Goal: Task Accomplishment & Management: Use online tool/utility

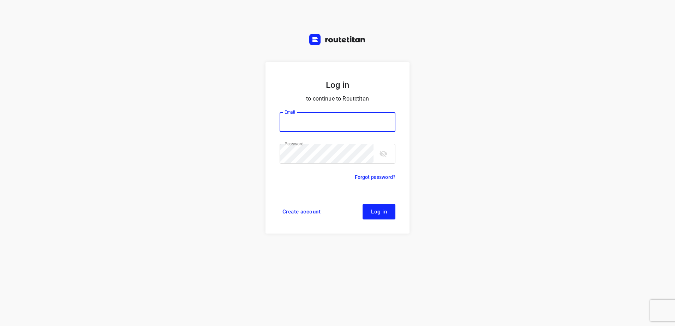
type input "[EMAIL_ADDRESS][DOMAIN_NAME]"
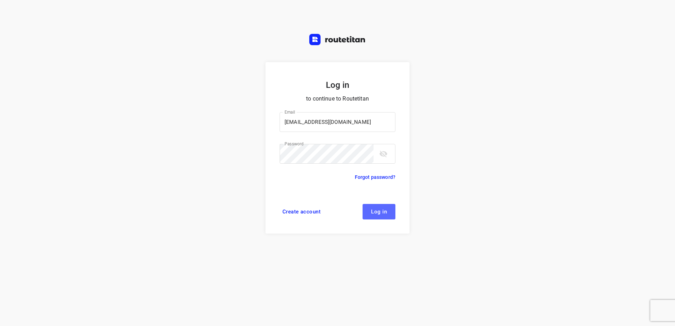
click at [388, 213] on button "Log in" at bounding box center [379, 212] width 33 height 16
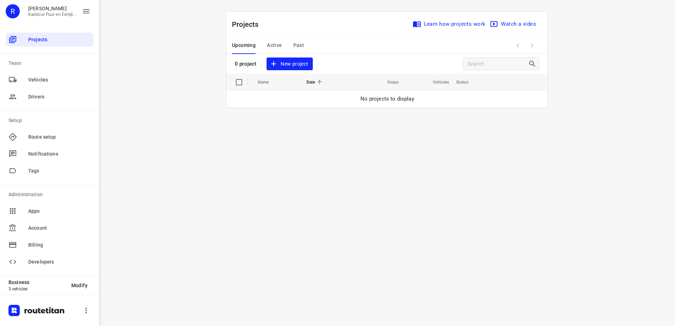
click at [296, 65] on span "New project" at bounding box center [289, 64] width 37 height 9
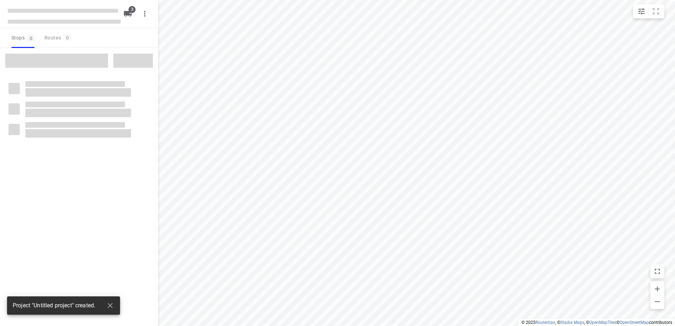
type input "distance"
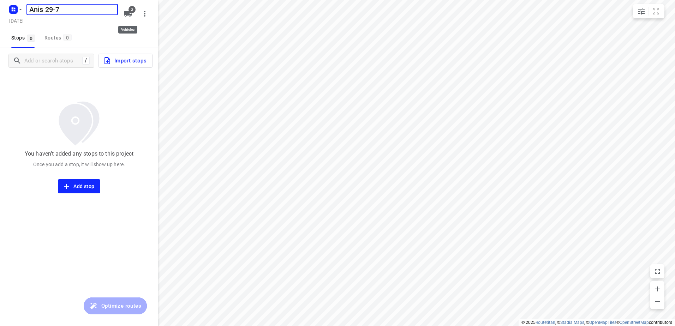
type input "Anis 29-7"
click at [130, 14] on icon "button" at bounding box center [128, 14] width 8 height 6
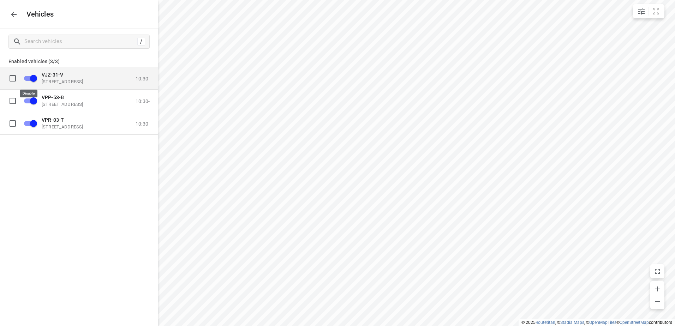
click at [32, 78] on input "grid" at bounding box center [33, 77] width 40 height 13
checkbox input "true"
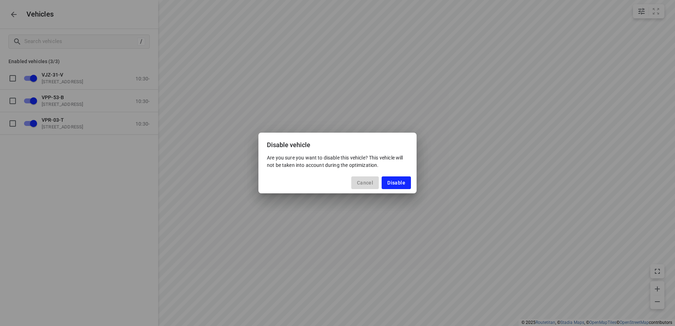
click at [358, 181] on span "Cancel" at bounding box center [365, 183] width 16 height 6
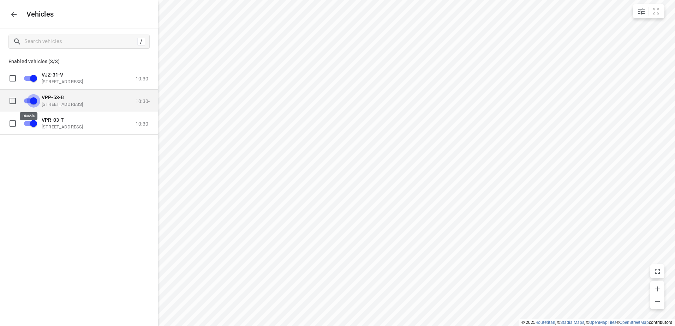
click at [26, 102] on input "grid" at bounding box center [33, 100] width 40 height 13
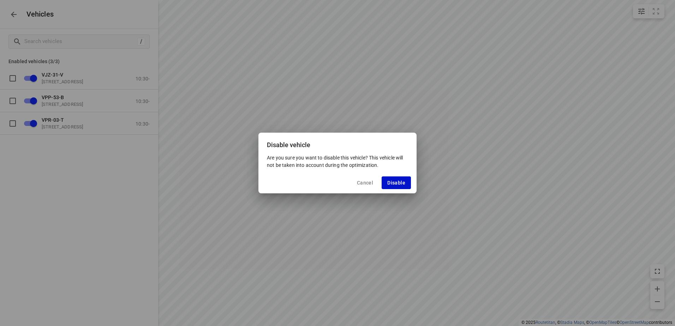
click at [393, 181] on span "Disable" at bounding box center [396, 183] width 18 height 6
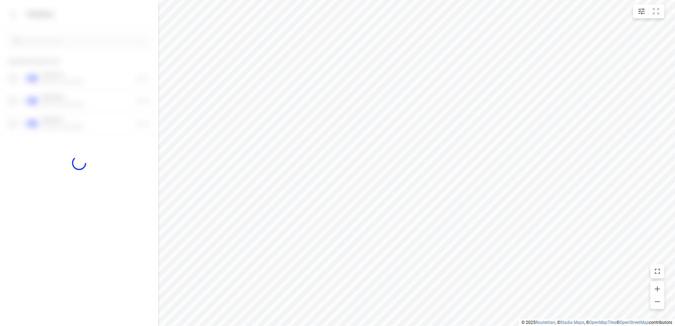
checkbox input "false"
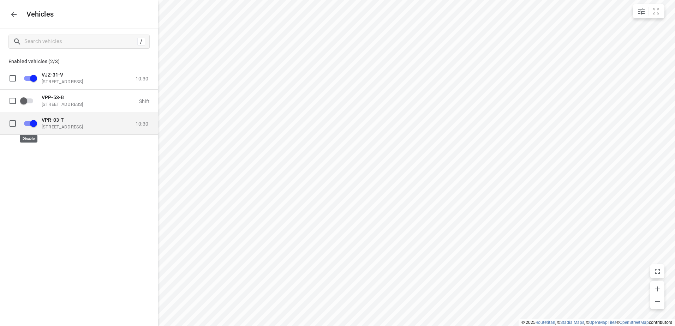
click at [36, 121] on input "grid" at bounding box center [33, 123] width 40 height 13
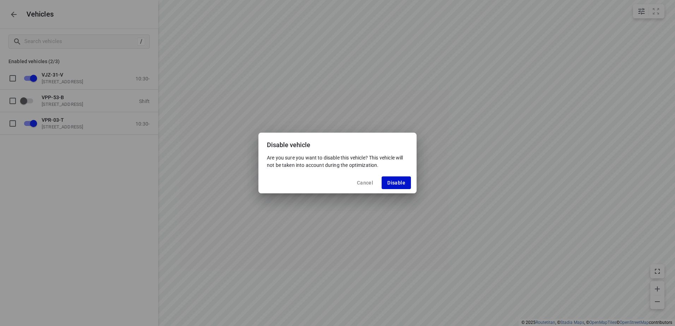
click at [398, 181] on span "Disable" at bounding box center [396, 183] width 18 height 6
checkbox input "false"
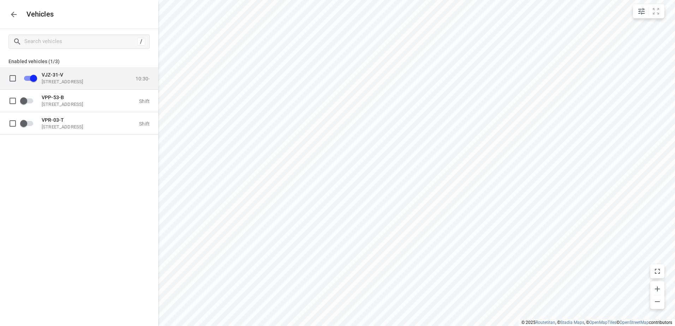
click at [69, 82] on p "[STREET_ADDRESS]" at bounding box center [77, 82] width 71 height 6
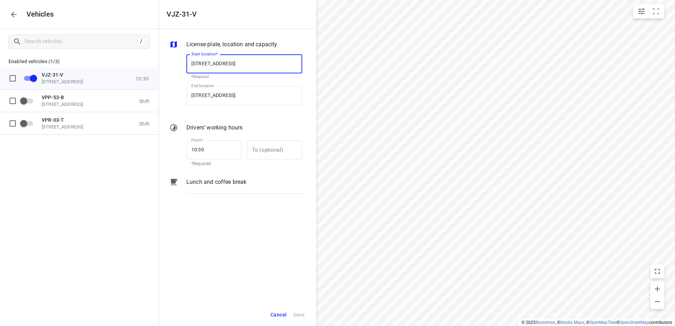
click at [225, 182] on p "Lunch and coffee break" at bounding box center [217, 182] width 60 height 8
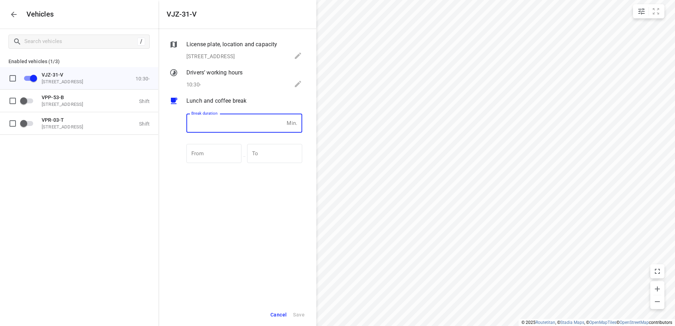
click at [233, 122] on input "number" at bounding box center [235, 123] width 97 height 19
type input "30"
click at [302, 316] on span "Save" at bounding box center [299, 315] width 12 height 9
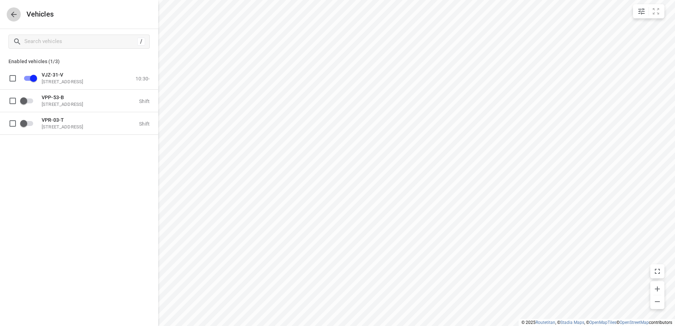
click at [15, 17] on icon "button" at bounding box center [14, 14] width 8 height 8
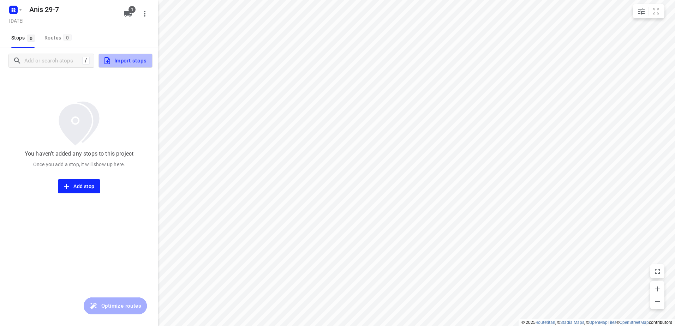
click at [144, 59] on span "Import stops" at bounding box center [124, 60] width 43 height 9
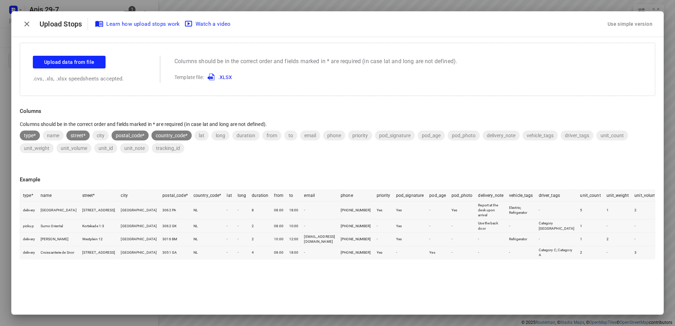
click at [638, 22] on div "Use simple version" at bounding box center [630, 24] width 48 height 12
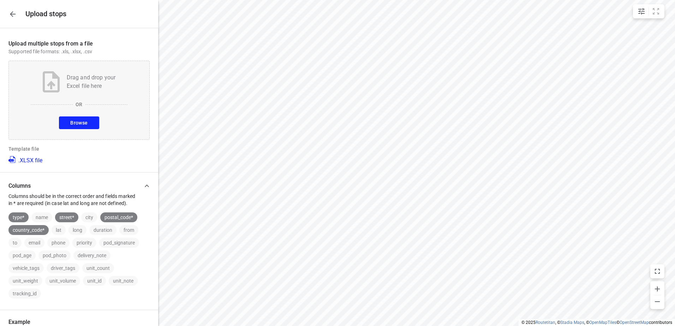
click at [64, 124] on button "Browse" at bounding box center [79, 123] width 40 height 13
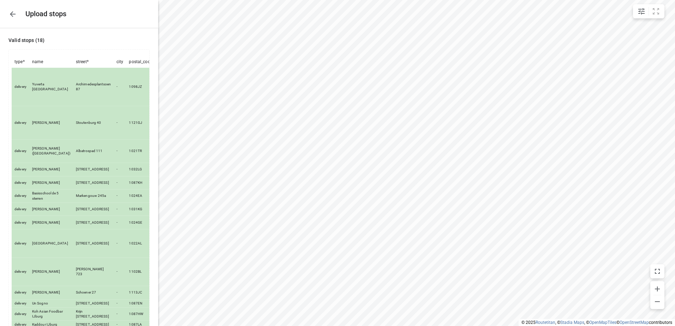
scroll to position [199, 0]
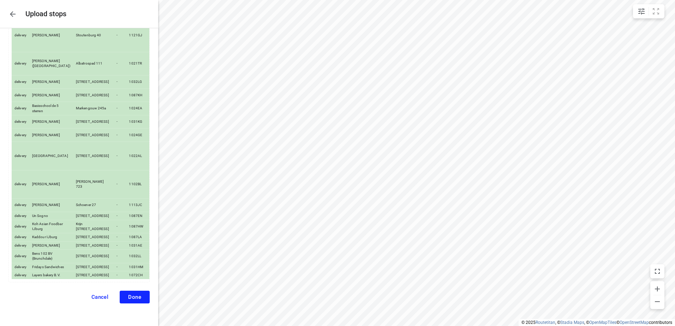
click at [134, 295] on span "Done" at bounding box center [134, 297] width 13 height 6
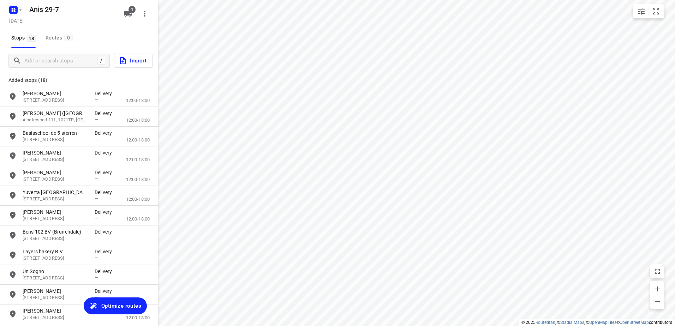
click at [125, 306] on span "Optimize routes" at bounding box center [121, 306] width 40 height 9
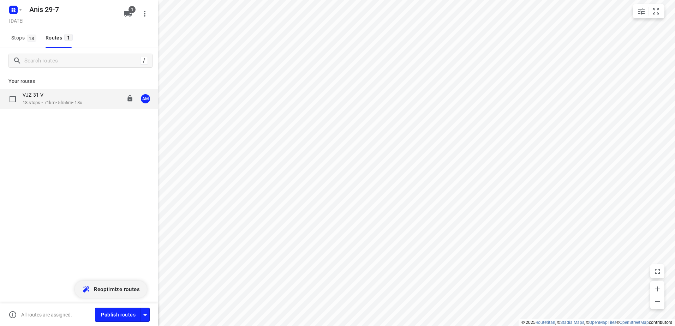
click at [38, 99] on div "VJZ-31-V" at bounding box center [53, 96] width 60 height 8
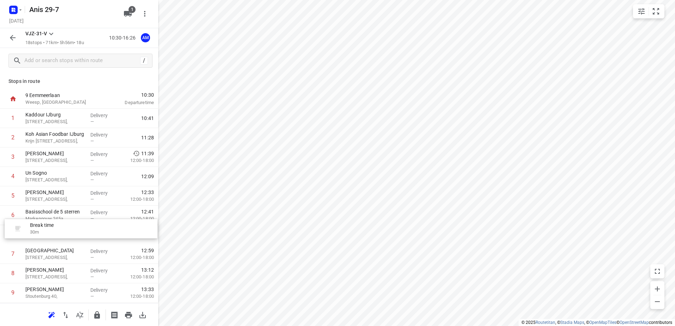
drag, startPoint x: 53, startPoint y: 137, endPoint x: 59, endPoint y: 230, distance: 93.0
click at [59, 230] on div "1 Kaddour IJburg [STREET_ADDRESS], Delivery — 10:41 Break time 30 m 2 Koh Asian…" at bounding box center [79, 293] width 158 height 369
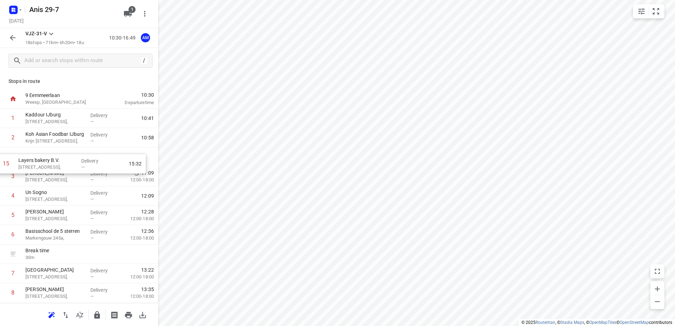
drag, startPoint x: 56, startPoint y: 216, endPoint x: 49, endPoint y: 159, distance: 57.2
click at [49, 159] on div "1 Kaddour IJburg [STREET_ADDRESS], Delivery — 10:41 2 Koh Asian Foodbar IJburg …" at bounding box center [79, 293] width 158 height 369
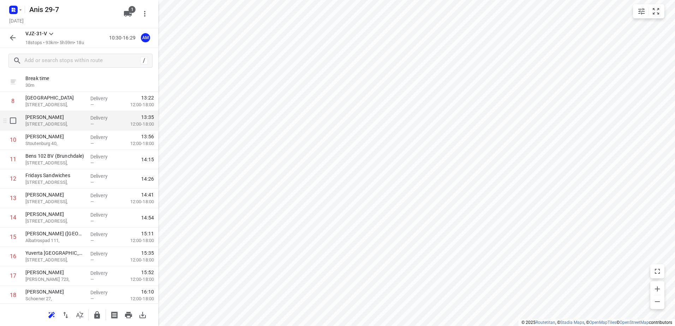
scroll to position [177, 0]
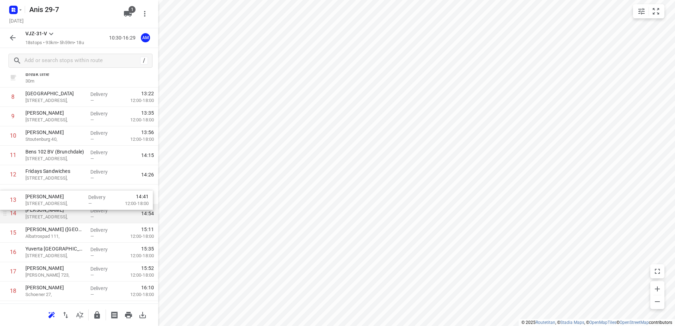
drag, startPoint x: 90, startPoint y: 196, endPoint x: 90, endPoint y: 205, distance: 8.5
click at [90, 205] on div "1 Kaddour IJburg [STREET_ADDRESS], Delivery — 10:41 2 Koh Asian Foodbar IJburg …" at bounding box center [79, 116] width 158 height 369
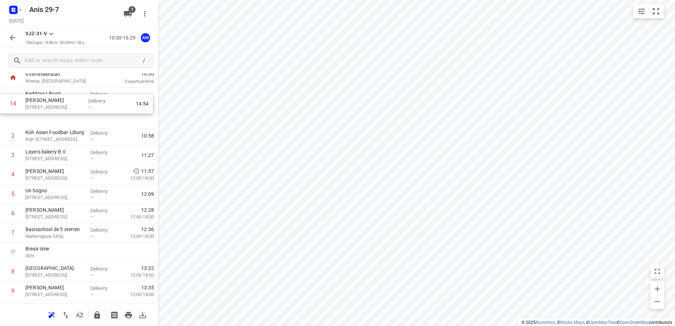
scroll to position [0, 0]
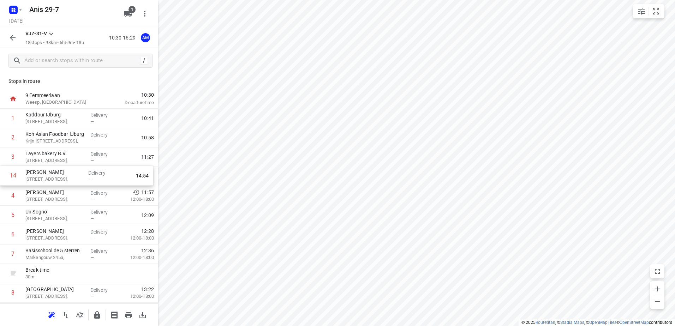
drag, startPoint x: 60, startPoint y: 251, endPoint x: 60, endPoint y: 176, distance: 75.2
click at [60, 176] on div "1 Kaddour IJburg [STREET_ADDRESS], Delivery — 10:41 2 Koh Asian Foodbar IJburg …" at bounding box center [79, 293] width 158 height 369
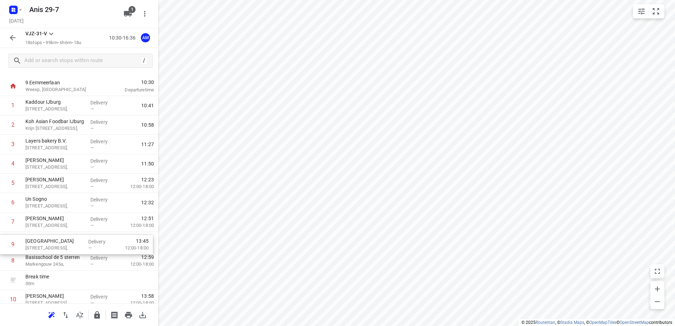
scroll to position [13, 0]
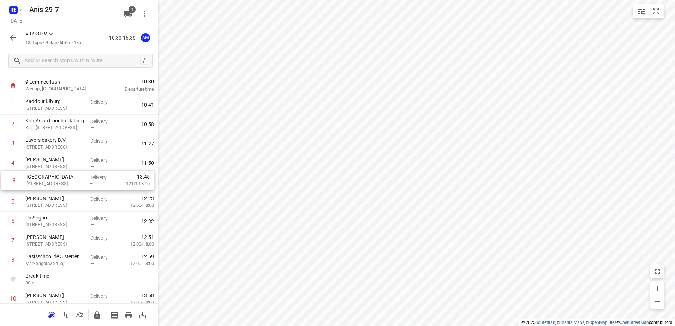
drag, startPoint x: 49, startPoint y: 295, endPoint x: 50, endPoint y: 181, distance: 114.4
click at [50, 181] on div "1 Kaddour IJburg [STREET_ADDRESS], Delivery — 10:41 2 Koh Asian Foodbar IJburg …" at bounding box center [79, 279] width 158 height 369
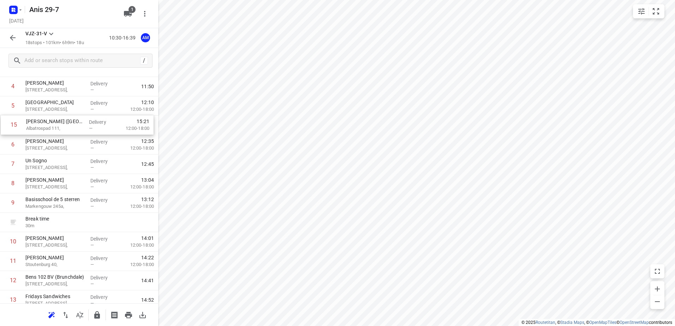
scroll to position [90, 0]
drag, startPoint x: 65, startPoint y: 257, endPoint x: 65, endPoint y: 134, distance: 123.6
click at [65, 134] on div "1 Kaddour IJburg [STREET_ADDRESS], Delivery — 10:41 2 Koh Asian Foodbar IJburg …" at bounding box center [79, 203] width 158 height 369
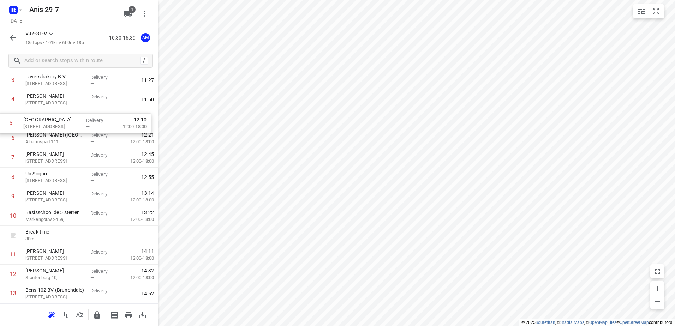
scroll to position [76, 0]
drag, startPoint x: 53, startPoint y: 106, endPoint x: 51, endPoint y: 137, distance: 31.2
click at [51, 137] on div "1 Kaddour IJburg [STREET_ADDRESS], Delivery — 10:41 2 Koh Asian Foodbar IJburg …" at bounding box center [79, 217] width 158 height 369
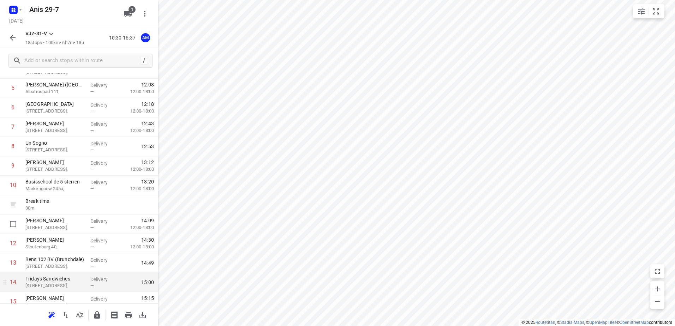
scroll to position [147, 0]
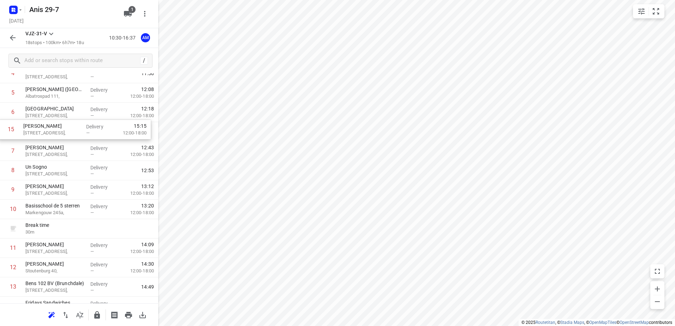
drag, startPoint x: 54, startPoint y: 267, endPoint x: 52, endPoint y: 131, distance: 135.3
click at [52, 131] on div "1 Kaddour IJburg [STREET_ADDRESS], Delivery — 10:41 2 Koh Asian Foodbar IJburg …" at bounding box center [79, 190] width 158 height 369
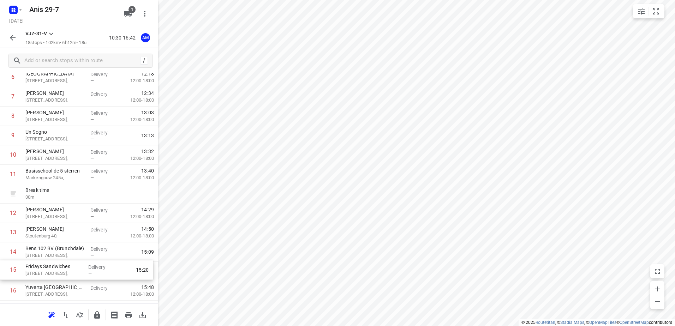
scroll to position [139, 0]
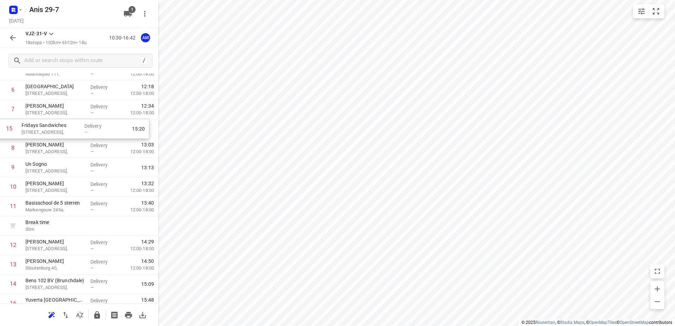
drag, startPoint x: 41, startPoint y: 270, endPoint x: 37, endPoint y: 124, distance: 146.3
click at [37, 124] on div "1 Kaddour IJburg [STREET_ADDRESS], Delivery — 10:41 2 Koh Asian Foodbar IJburg …" at bounding box center [79, 167] width 158 height 369
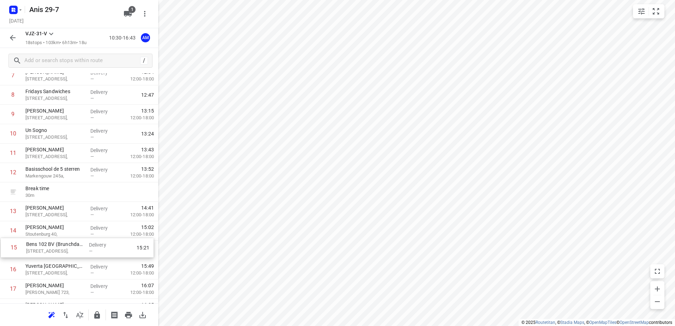
scroll to position [160, 0]
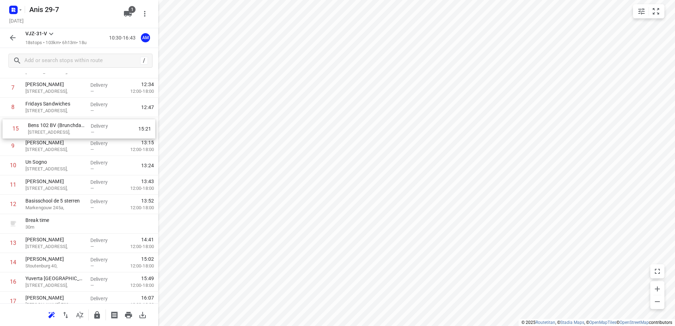
drag, startPoint x: 61, startPoint y: 254, endPoint x: 64, endPoint y: 130, distance: 123.7
click at [64, 130] on div "1 Kaddour IJburg [STREET_ADDRESS], Delivery — 10:41 2 Koh Asian Foodbar IJburg …" at bounding box center [79, 146] width 158 height 369
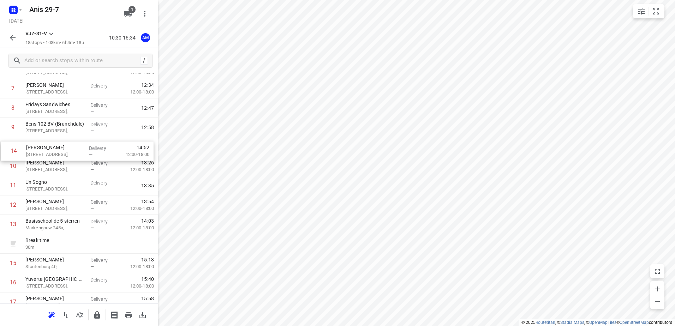
drag, startPoint x: 46, startPoint y: 247, endPoint x: 47, endPoint y: 152, distance: 95.7
click at [47, 152] on div "1 Kaddour IJburg [STREET_ADDRESS], Delivery — 10:41 2 Koh Asian Foodbar IJburg …" at bounding box center [79, 147] width 158 height 369
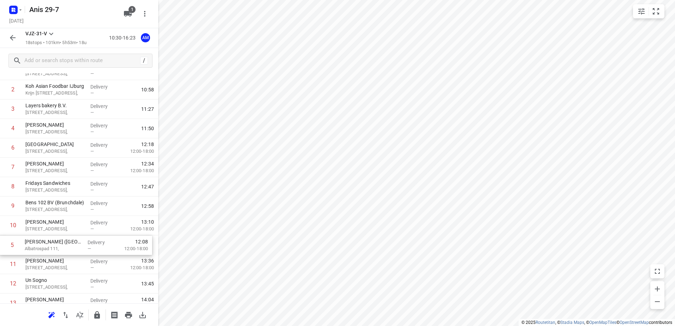
scroll to position [50, 0]
drag, startPoint x: 51, startPoint y: 156, endPoint x: 51, endPoint y: 247, distance: 91.1
click at [51, 247] on div "1 Kaddour IJburg [STREET_ADDRESS], Delivery — 10:41 2 Koh Asian Foodbar IJburg …" at bounding box center [79, 243] width 158 height 369
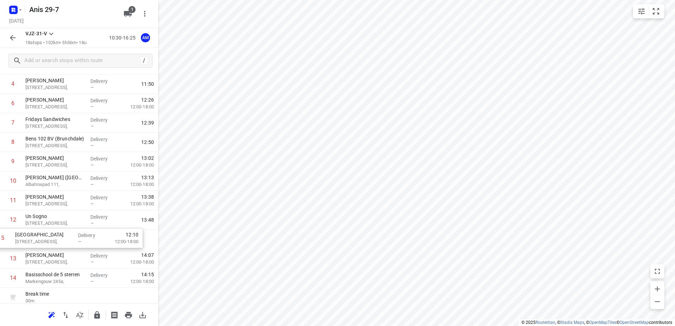
scroll to position [93, 0]
drag, startPoint x: 58, startPoint y: 147, endPoint x: 49, endPoint y: 227, distance: 81.4
click at [49, 227] on div "1 Kaddour IJburg [STREET_ADDRESS], Delivery — 10:41 2 Koh Asian Foodbar IJburg …" at bounding box center [79, 200] width 158 height 369
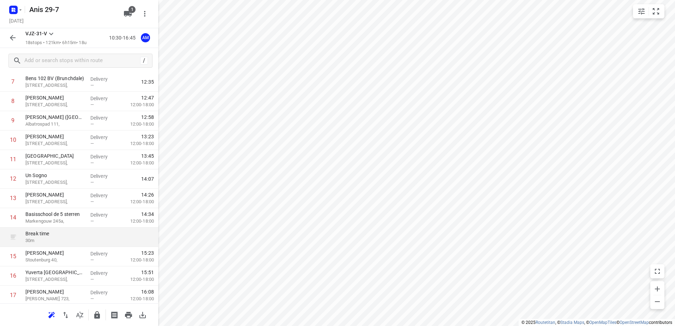
scroll to position [194, 0]
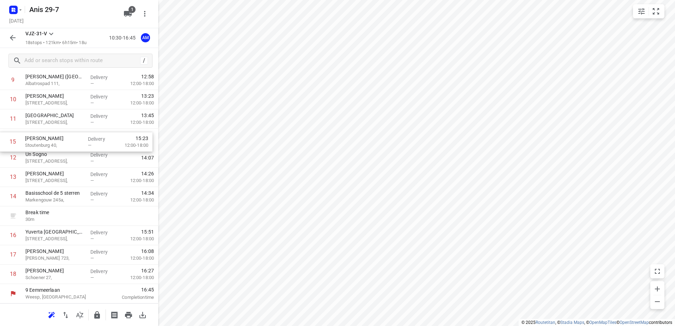
drag, startPoint x: 49, startPoint y: 220, endPoint x: 49, endPoint y: 143, distance: 77.4
click at [49, 143] on div "1 Kaddour IJburg [STREET_ADDRESS], Delivery — 10:41 2 Koh Asian Foodbar IJburg …" at bounding box center [79, 99] width 158 height 369
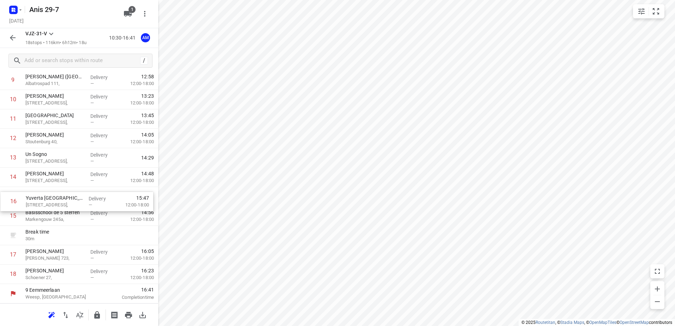
drag, startPoint x: 50, startPoint y: 237, endPoint x: 51, endPoint y: 201, distance: 35.7
click at [51, 201] on div "1 Kaddour IJburg [STREET_ADDRESS], Delivery — 10:41 2 Koh Asian Foodbar IJburg …" at bounding box center [79, 99] width 158 height 369
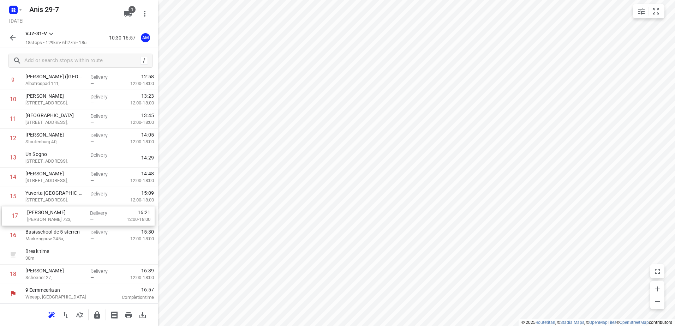
drag, startPoint x: 49, startPoint y: 259, endPoint x: 51, endPoint y: 217, distance: 41.7
click at [51, 217] on div "1 Kaddour IJburg [STREET_ADDRESS], Delivery — 10:41 2 Koh Asian Foodbar IJburg …" at bounding box center [79, 99] width 158 height 369
drag, startPoint x: 53, startPoint y: 241, endPoint x: 54, endPoint y: 199, distance: 41.3
click at [54, 199] on div "1 Kaddour IJburg [STREET_ADDRESS], Delivery — 10:41 2 Koh Asian Foodbar IJburg …" at bounding box center [79, 99] width 158 height 369
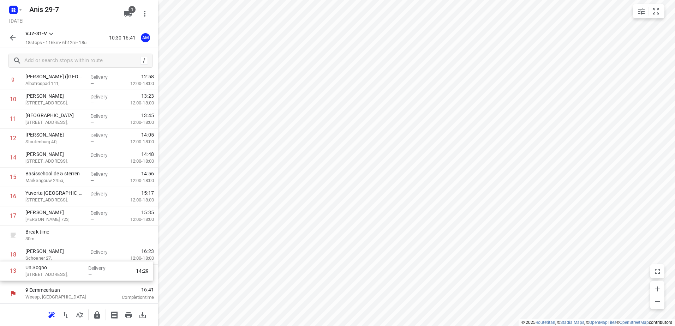
drag, startPoint x: 48, startPoint y: 161, endPoint x: 48, endPoint y: 277, distance: 116.6
click at [48, 277] on div "1 Kaddour IJburg [STREET_ADDRESS], Delivery — 10:41 2 Koh Asian Foodbar IJburg …" at bounding box center [79, 99] width 158 height 369
drag, startPoint x: 53, startPoint y: 118, endPoint x: 51, endPoint y: 271, distance: 152.3
click at [51, 271] on div "1 Kaddour IJburg [STREET_ADDRESS], Delivery — 10:41 2 Koh Asian Foodbar IJburg …" at bounding box center [79, 99] width 158 height 369
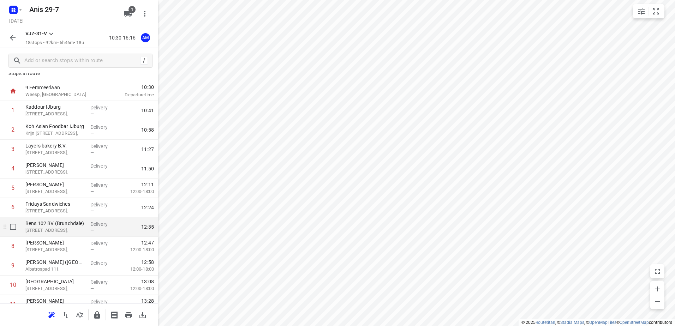
scroll to position [0, 0]
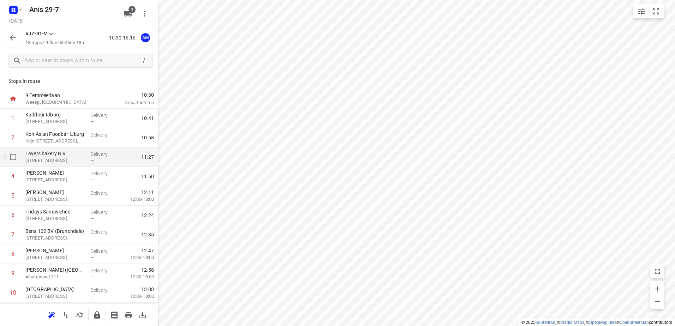
click at [57, 159] on p "[STREET_ADDRESS]," at bounding box center [54, 160] width 59 height 7
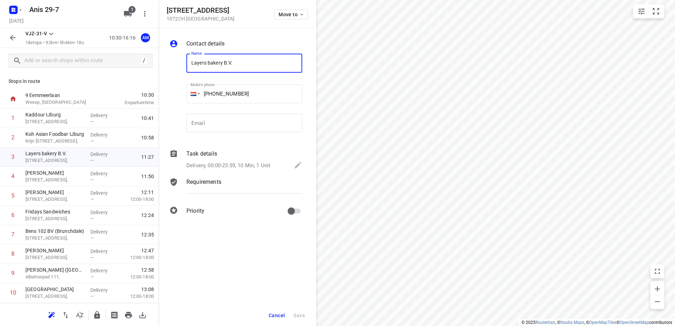
click at [278, 313] on span "Cancel" at bounding box center [277, 316] width 16 height 6
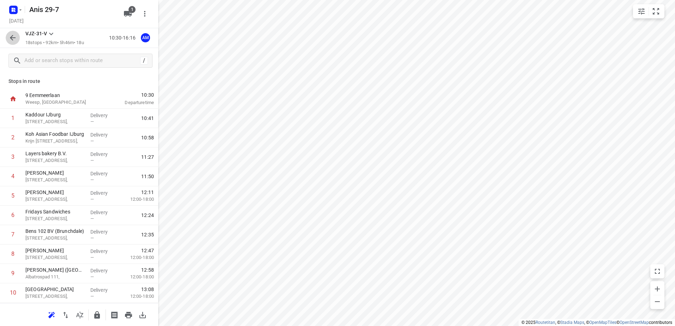
click at [14, 38] on icon "button" at bounding box center [13, 38] width 6 height 6
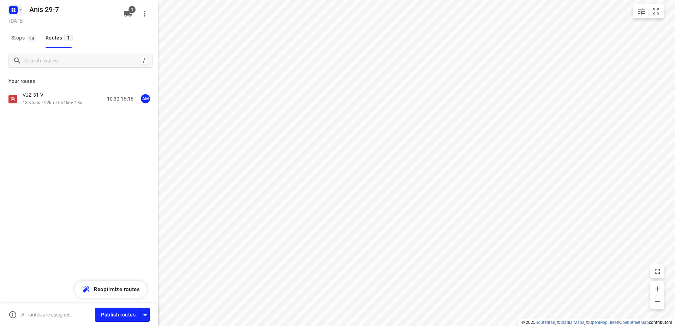
click at [21, 9] on icon "button" at bounding box center [21, 10] width 6 height 6
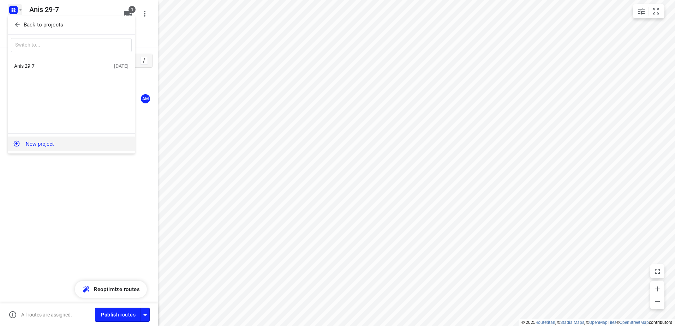
click at [41, 143] on button "New project" at bounding box center [71, 144] width 127 height 14
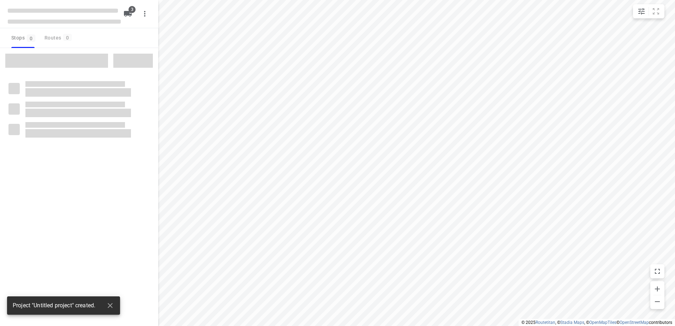
type input "distance"
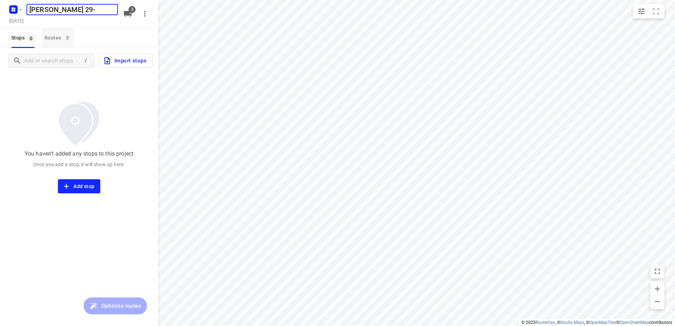
type input "[PERSON_NAME] 29-9"
click at [130, 18] on icon "button" at bounding box center [128, 14] width 8 height 8
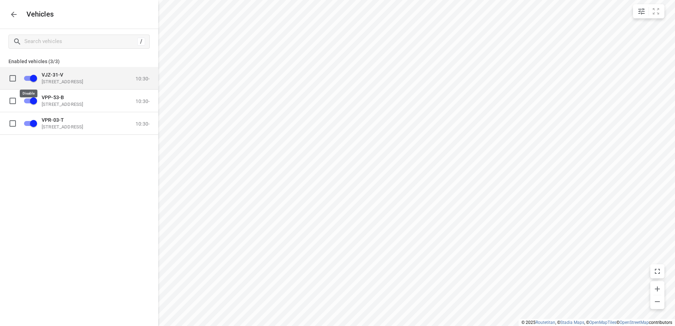
click at [33, 78] on input "grid" at bounding box center [33, 77] width 40 height 13
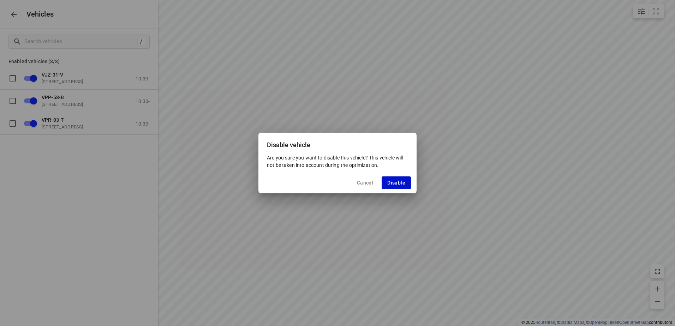
click at [397, 182] on span "Disable" at bounding box center [396, 183] width 18 height 6
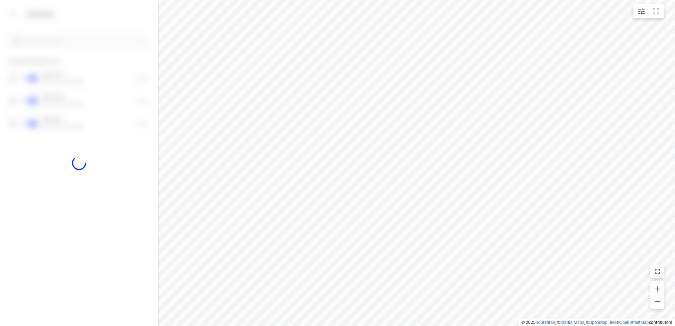
checkbox input "false"
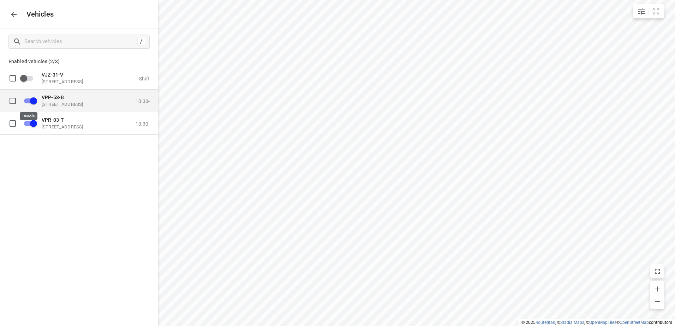
click at [34, 101] on input "grid" at bounding box center [33, 100] width 40 height 13
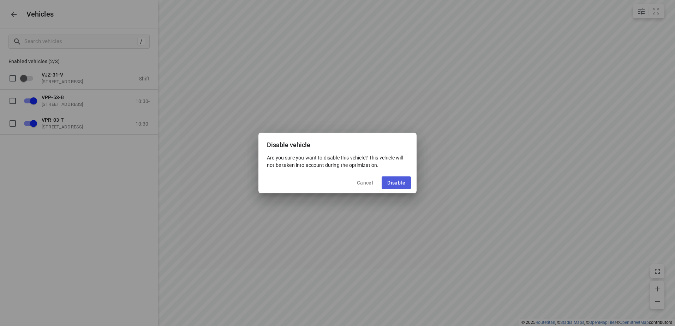
click at [393, 179] on button "Disable" at bounding box center [396, 183] width 29 height 13
checkbox input "false"
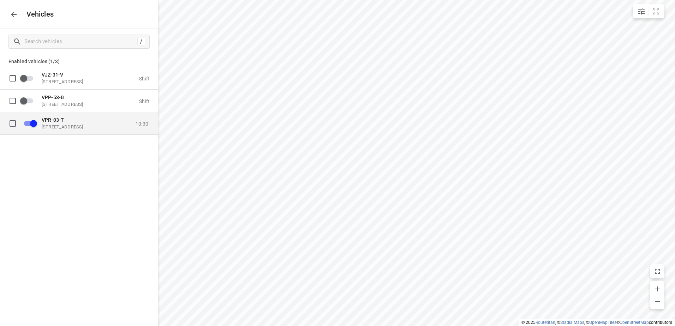
click at [56, 125] on p "[STREET_ADDRESS]" at bounding box center [77, 127] width 71 height 6
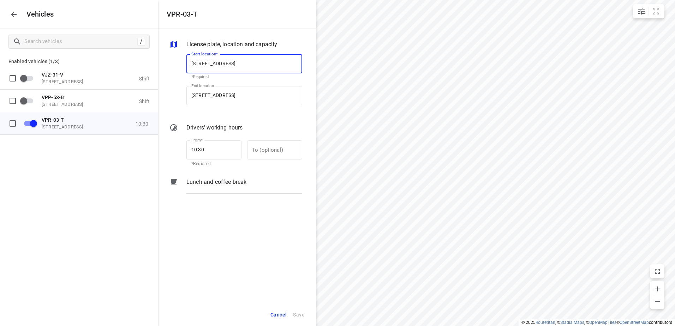
click at [219, 181] on p "Lunch and coffee break" at bounding box center [217, 182] width 60 height 8
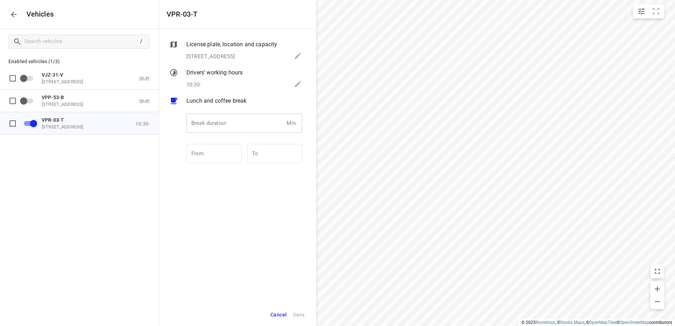
click at [231, 128] on input "number" at bounding box center [235, 123] width 97 height 19
type input "30"
click at [299, 316] on span "Save" at bounding box center [299, 315] width 12 height 9
click at [14, 17] on icon "button" at bounding box center [14, 14] width 8 height 8
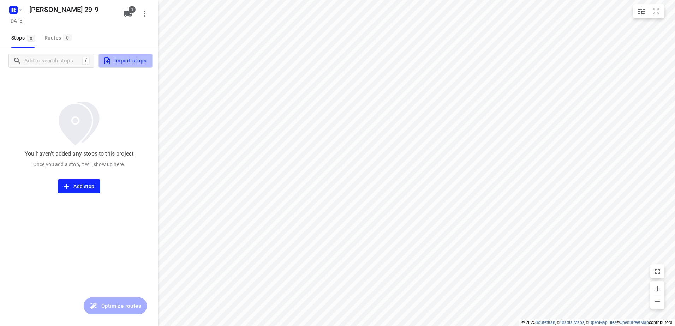
click at [130, 62] on span "Import stops" at bounding box center [124, 60] width 43 height 9
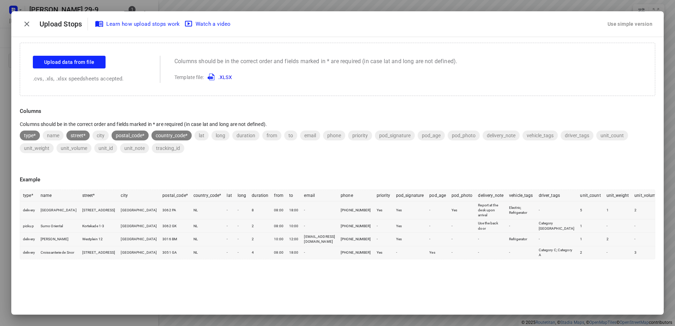
click at [631, 24] on div "Use simple version" at bounding box center [630, 24] width 48 height 12
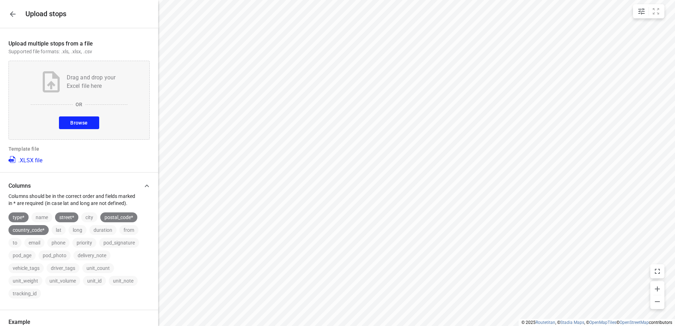
click at [89, 125] on button "Browse" at bounding box center [79, 123] width 40 height 13
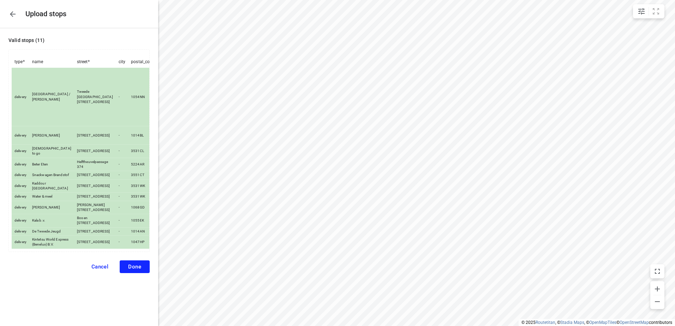
scroll to position [15, 0]
click at [129, 270] on span "Done" at bounding box center [134, 267] width 13 height 6
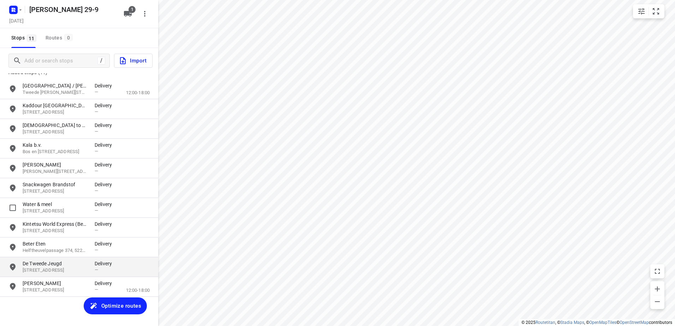
scroll to position [19, 0]
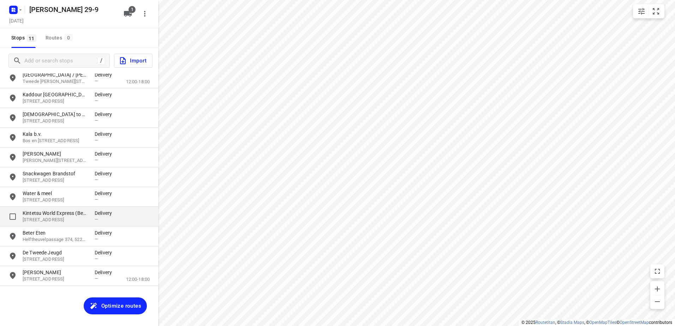
click at [54, 218] on p "[STREET_ADDRESS]" at bounding box center [55, 220] width 65 height 7
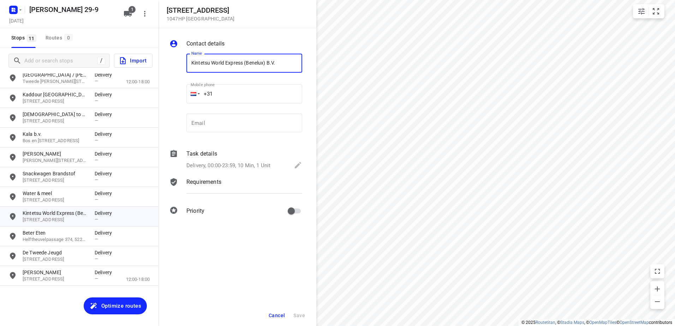
drag, startPoint x: 281, startPoint y: 63, endPoint x: 244, endPoint y: 67, distance: 36.6
click at [244, 67] on input "Kintetsu World Express (Benelux) B.V." at bounding box center [245, 63] width 116 height 19
click at [284, 58] on input "Kintetsu World Express (Benelux) B.V." at bounding box center [245, 63] width 116 height 19
click at [298, 65] on input "Kintetsu World Express (Benelux) B.V. (BBQmmnnn" at bounding box center [245, 63] width 116 height 19
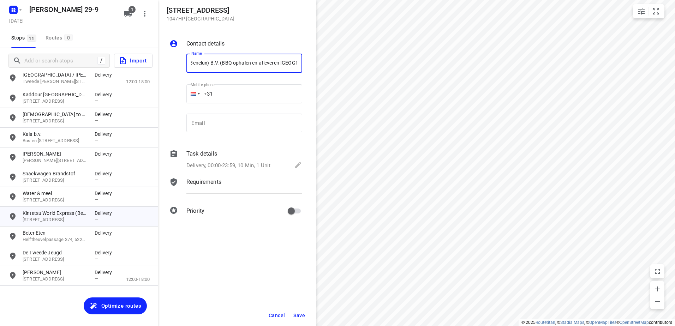
scroll to position [0, 58]
type input "Kintetsu World Express (Benelux) B.V. (BBQ ophalen en afleveren [GEOGRAPHIC_DAT…"
click at [299, 316] on span "Save" at bounding box center [300, 316] width 12 height 6
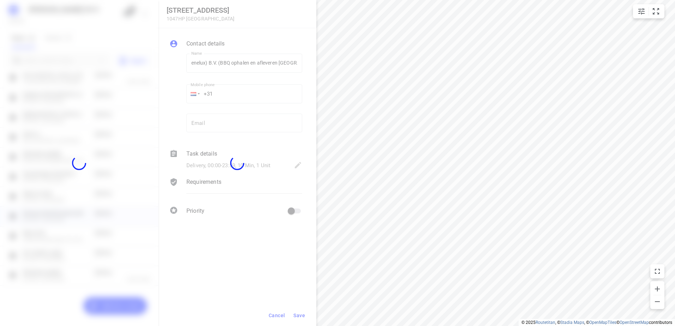
scroll to position [0, 0]
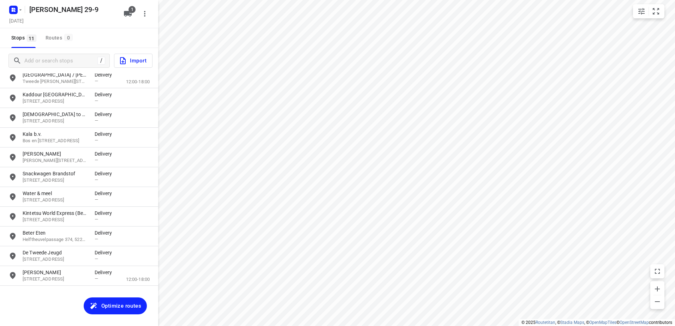
click at [122, 307] on span "Optimize routes" at bounding box center [121, 306] width 40 height 9
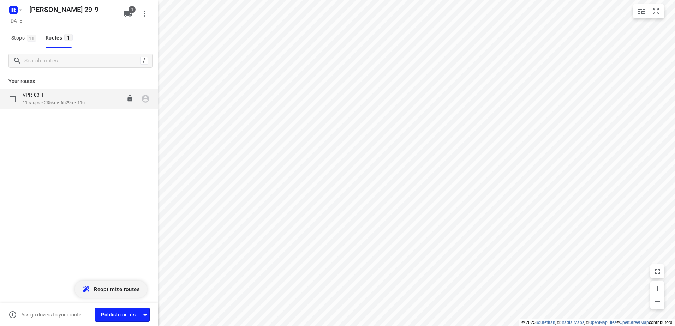
click at [147, 97] on icon "button" at bounding box center [146, 99] width 8 height 8
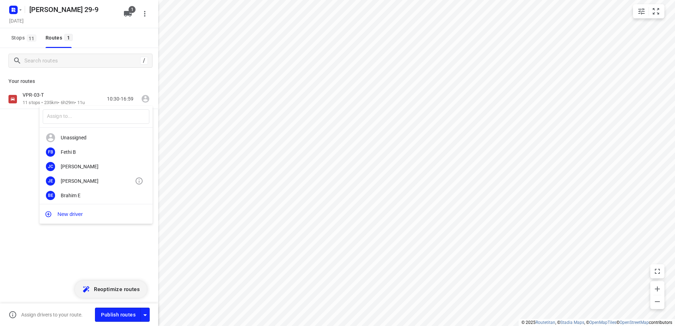
click at [77, 179] on div "[PERSON_NAME]" at bounding box center [98, 181] width 74 height 6
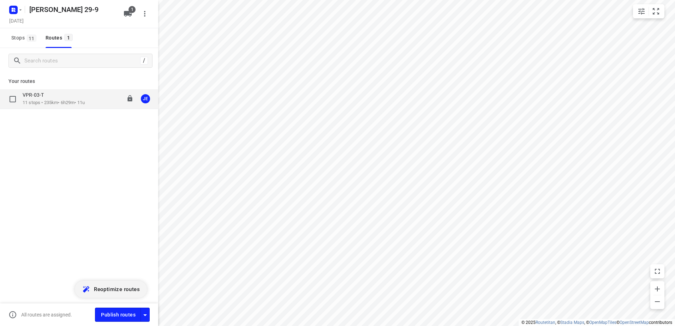
click at [59, 102] on p "11 stops • 235km • 6h29m • 11u" at bounding box center [54, 103] width 62 height 7
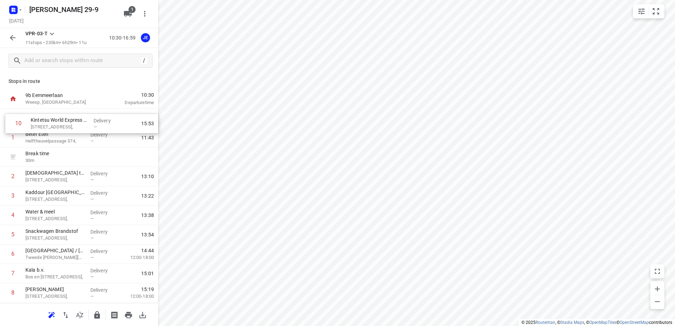
drag, startPoint x: 55, startPoint y: 255, endPoint x: 60, endPoint y: 122, distance: 134.0
click at [60, 122] on div "1 Beter Eten Helftheuvelpassage 374, Delivery — 11:43 Break time 30 m 2 Halal t…" at bounding box center [79, 225] width 158 height 233
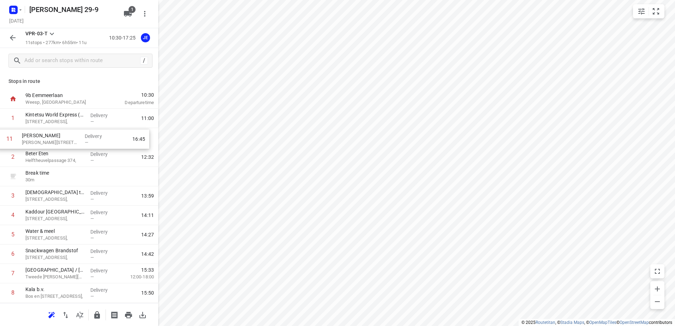
drag, startPoint x: 55, startPoint y: 293, endPoint x: 51, endPoint y: 133, distance: 159.7
click at [51, 133] on div "1 Kintetsu World Express (Benelux) B.V. (BBQ ophalen en afleveren [GEOGRAPHIC_D…" at bounding box center [79, 225] width 158 height 233
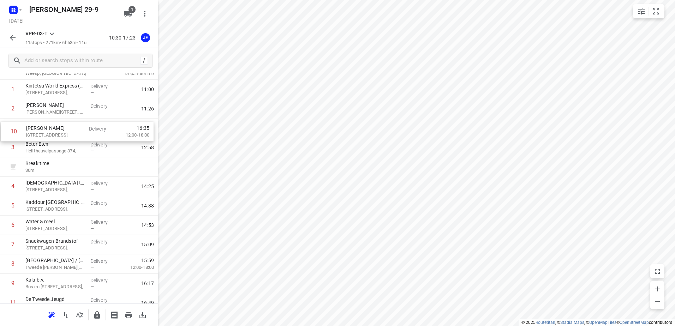
scroll to position [29, 0]
drag, startPoint x: 54, startPoint y: 276, endPoint x: 55, endPoint y: 124, distance: 152.2
click at [55, 124] on div "1 Kintetsu World Express (Benelux) B.V. (BBQ ophalen en afleveren [GEOGRAPHIC_D…" at bounding box center [79, 196] width 158 height 233
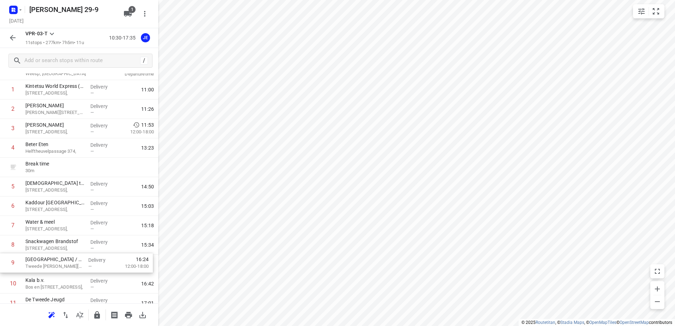
scroll to position [30, 0]
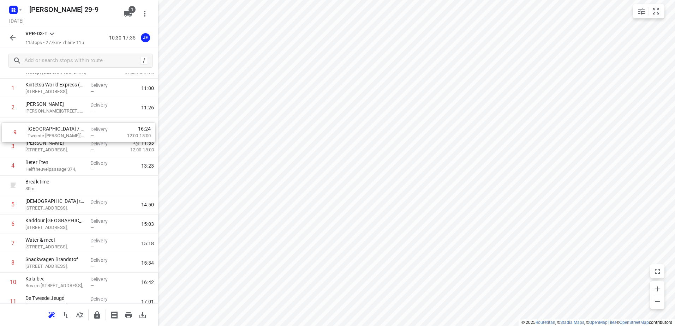
drag, startPoint x: 57, startPoint y: 268, endPoint x: 59, endPoint y: 134, distance: 134.6
click at [59, 134] on div "1 Kintetsu World Express (Benelux) B.V. (BBQ ophalen en afleveren [GEOGRAPHIC_D…" at bounding box center [79, 195] width 158 height 233
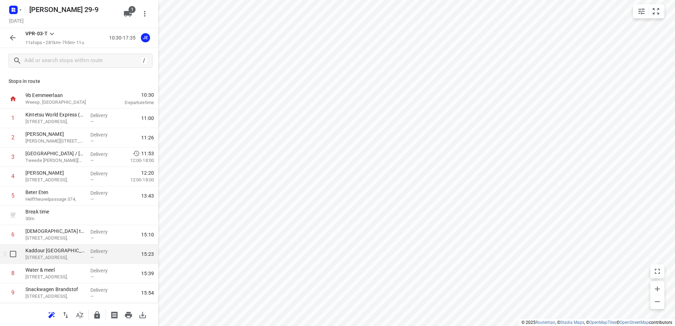
scroll to position [35, 0]
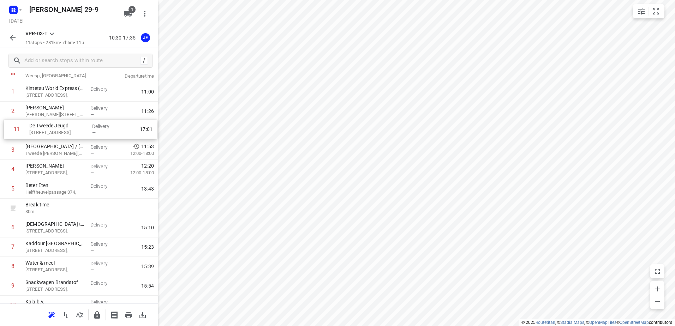
drag, startPoint x: 51, startPoint y: 298, endPoint x: 55, endPoint y: 129, distance: 169.2
click at [55, 129] on div "1 Kintetsu World Express (Benelux) B.V. (BBQ ophalen en afleveren [GEOGRAPHIC_D…" at bounding box center [79, 198] width 158 height 233
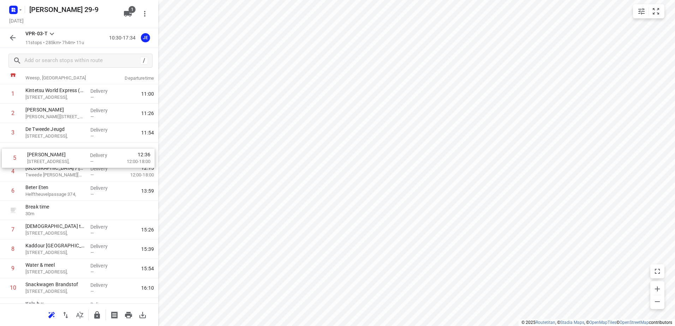
drag, startPoint x: 52, startPoint y: 174, endPoint x: 54, endPoint y: 157, distance: 17.1
click at [54, 157] on div "1 Kintetsu World Express (Benelux) B.V. (BBQ ophalen en afleveren [GEOGRAPHIC_D…" at bounding box center [79, 200] width 158 height 233
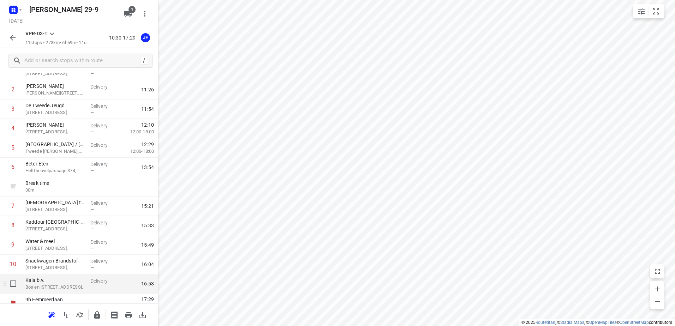
scroll to position [58, 0]
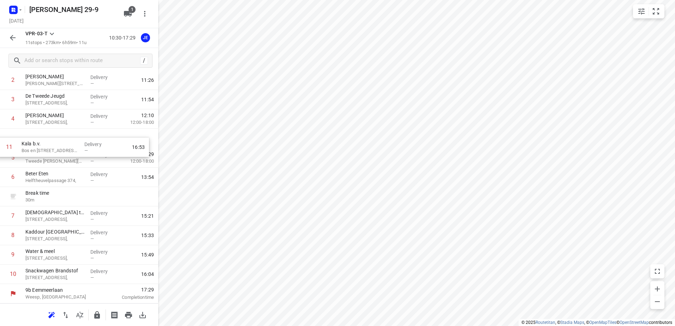
drag, startPoint x: 53, startPoint y: 279, endPoint x: 49, endPoint y: 148, distance: 131.1
click at [49, 148] on div "1 Kintetsu World Express (Benelux) B.V. (BBQ ophalen en afleveren [GEOGRAPHIC_D…" at bounding box center [79, 167] width 158 height 233
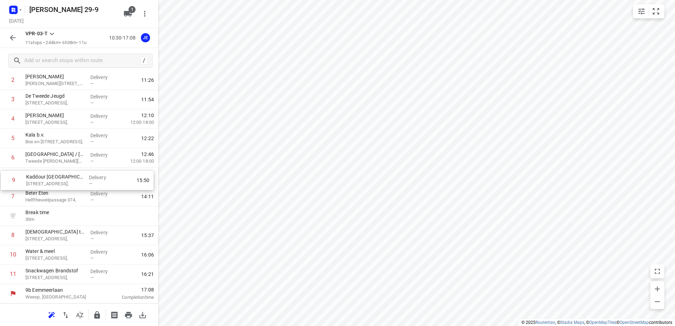
drag, startPoint x: 53, startPoint y: 238, endPoint x: 54, endPoint y: 179, distance: 58.3
click at [54, 179] on div "1 Kintetsu World Express (Benelux) B.V. (BBQ ophalen en afleveren [GEOGRAPHIC_D…" at bounding box center [79, 167] width 158 height 233
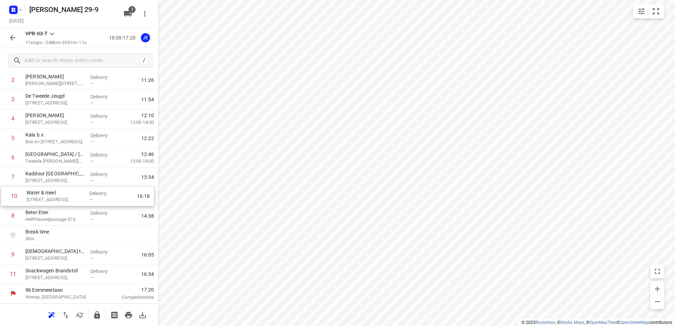
drag, startPoint x: 57, startPoint y: 259, endPoint x: 58, endPoint y: 199, distance: 60.8
click at [58, 199] on div "1 Kintetsu World Express (Benelux) B.V. (BBQ ophalen en afleveren [GEOGRAPHIC_D…" at bounding box center [79, 167] width 158 height 233
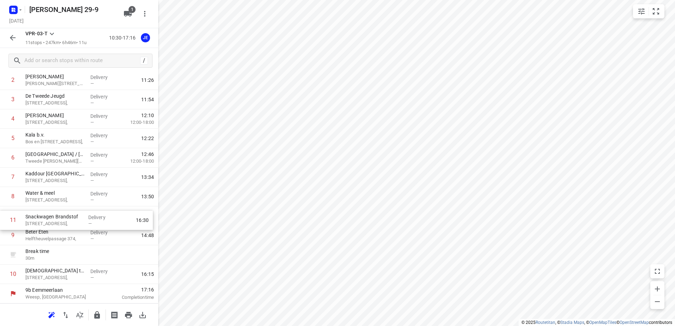
drag, startPoint x: 51, startPoint y: 274, endPoint x: 51, endPoint y: 217, distance: 57.2
click at [51, 217] on div "1 Kintetsu World Express (Benelux) B.V. (BBQ ophalen en afleveren [GEOGRAPHIC_D…" at bounding box center [79, 167] width 158 height 233
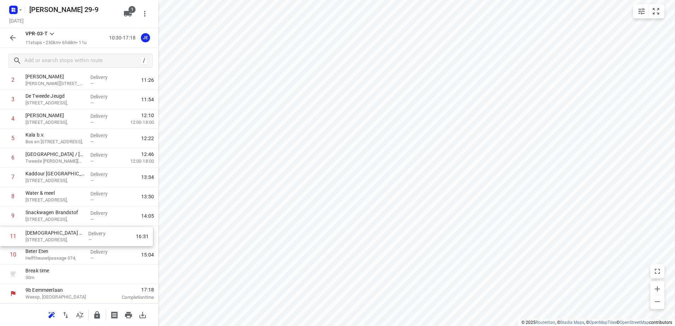
drag, startPoint x: 41, startPoint y: 277, endPoint x: 42, endPoint y: 237, distance: 40.3
click at [42, 237] on div "1 Kintetsu World Express (Benelux) B.V. (BBQ ophalen en afleveren [GEOGRAPHIC_D…" at bounding box center [79, 167] width 158 height 233
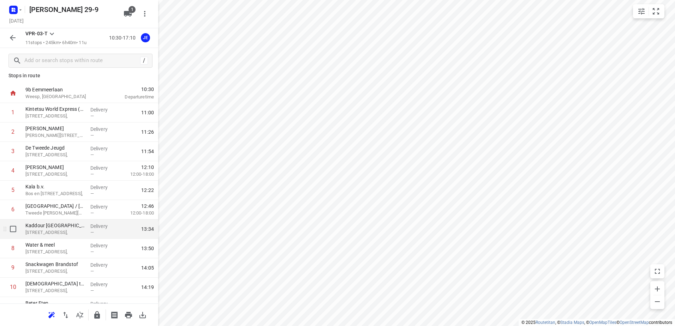
scroll to position [0, 0]
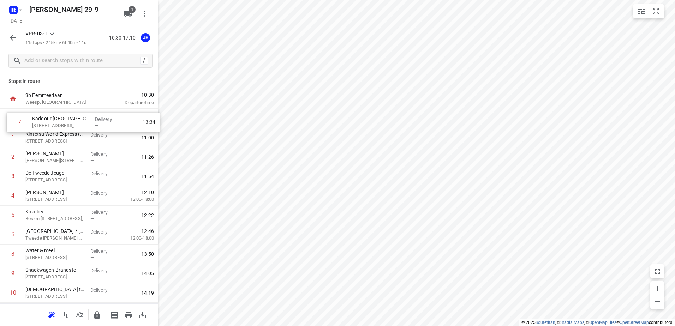
drag, startPoint x: 52, startPoint y: 237, endPoint x: 59, endPoint y: 122, distance: 115.4
click at [59, 122] on div "1 Kintetsu World Express (Benelux) B.V. (BBQ ophalen en afleveren [GEOGRAPHIC_D…" at bounding box center [79, 225] width 158 height 233
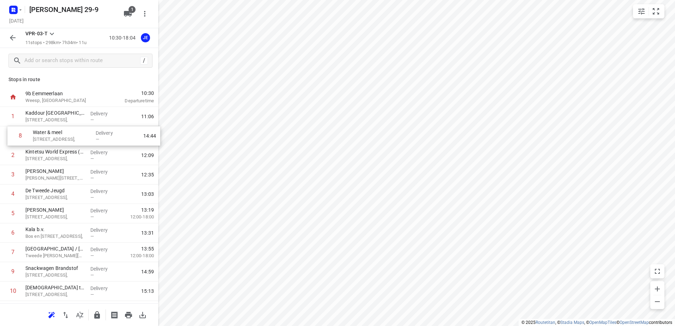
drag, startPoint x: 50, startPoint y: 256, endPoint x: 58, endPoint y: 141, distance: 115.4
click at [58, 141] on div "1 Kaddour Utrecht [STREET_ADDRESS], Delivery — 11:06 2 Kintetsu World Express (…" at bounding box center [79, 223] width 158 height 233
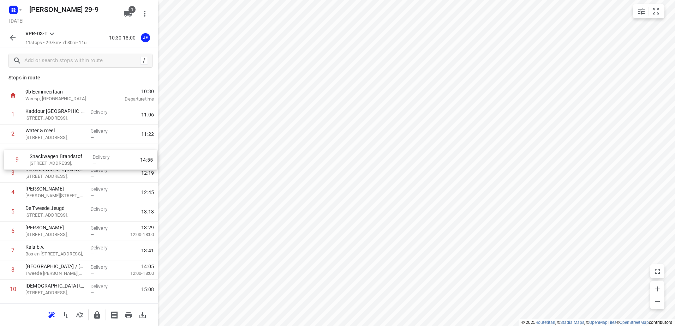
drag, startPoint x: 51, startPoint y: 272, endPoint x: 55, endPoint y: 158, distance: 113.8
click at [55, 158] on div "1 Kaddour Utrecht [STREET_ADDRESS], Delivery — 11:06 2 Water & meel [STREET_ADD…" at bounding box center [79, 221] width 158 height 233
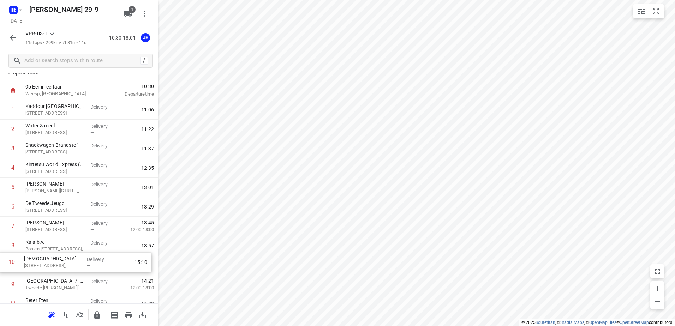
scroll to position [11, 0]
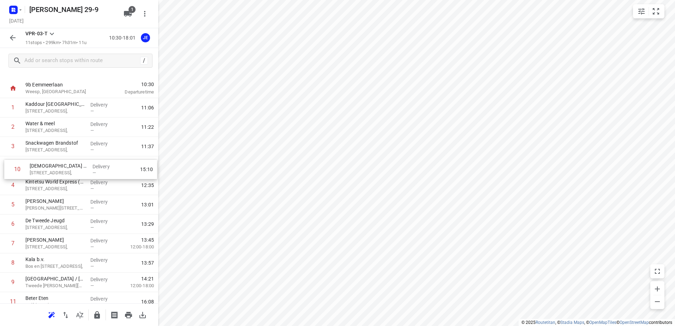
drag, startPoint x: 50, startPoint y: 290, endPoint x: 54, endPoint y: 166, distance: 124.1
click at [54, 166] on div "1 Kaddour Utrecht [STREET_ADDRESS], Delivery — 11:06 2 Water & meel [STREET_ADD…" at bounding box center [79, 214] width 158 height 233
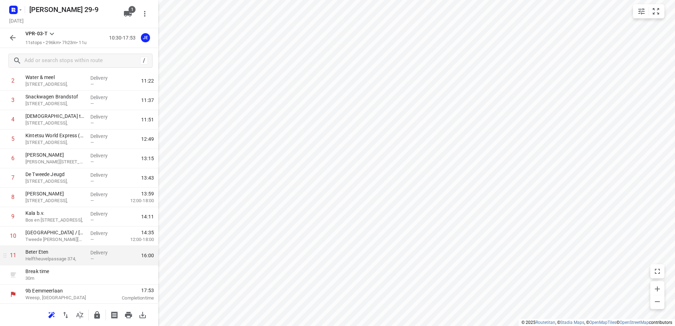
scroll to position [58, 0]
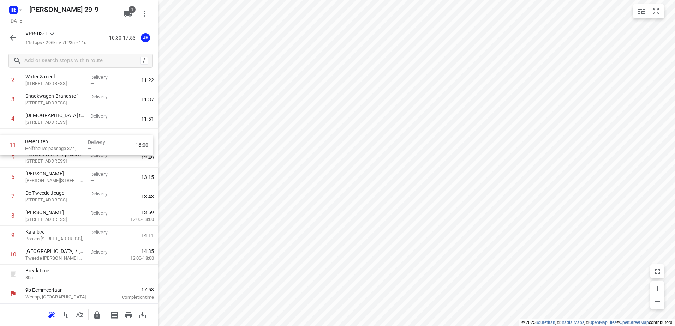
drag, startPoint x: 51, startPoint y: 255, endPoint x: 51, endPoint y: 141, distance: 114.4
click at [51, 141] on div "1 Kaddour Utrecht [STREET_ADDRESS], Delivery — 11:06 2 Water & meel [STREET_ADD…" at bounding box center [79, 167] width 158 height 233
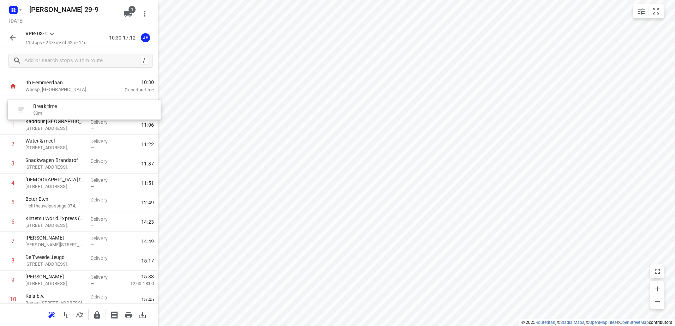
scroll to position [1, 0]
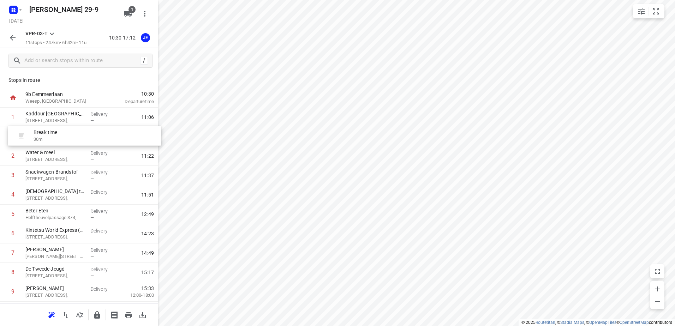
drag, startPoint x: 59, startPoint y: 273, endPoint x: 67, endPoint y: 132, distance: 140.8
click at [67, 132] on div "1 Kaddour Utrecht [STREET_ADDRESS], Delivery — 11:06 2 Water & meel Haroekoeple…" at bounding box center [79, 224] width 158 height 233
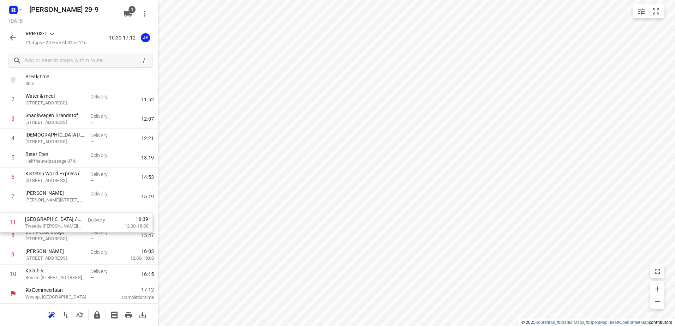
drag, startPoint x: 45, startPoint y: 280, endPoint x: 45, endPoint y: 223, distance: 57.2
click at [45, 223] on div "1 Kaddour Utrecht [STREET_ADDRESS], Delivery — 11:06 Break time 30 m 2 Water & …" at bounding box center [79, 167] width 158 height 233
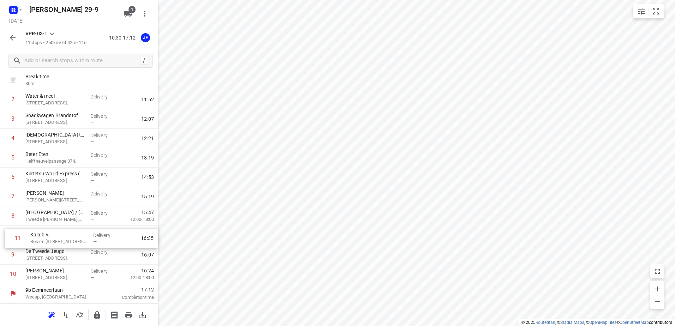
drag, startPoint x: 40, startPoint y: 277, endPoint x: 45, endPoint y: 238, distance: 39.2
click at [45, 238] on div "1 Kaddour Utrecht [STREET_ADDRESS], Delivery — 11:06 Break time 30 m 2 Water & …" at bounding box center [79, 167] width 158 height 233
drag, startPoint x: 52, startPoint y: 257, endPoint x: 50, endPoint y: 278, distance: 21.3
click at [50, 278] on div "1 Kaddour Utrecht [STREET_ADDRESS], Delivery — 11:06 Break time 30 m 2 Water & …" at bounding box center [79, 167] width 158 height 233
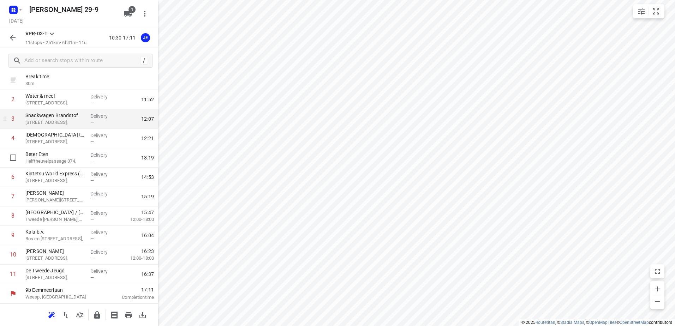
scroll to position [0, 0]
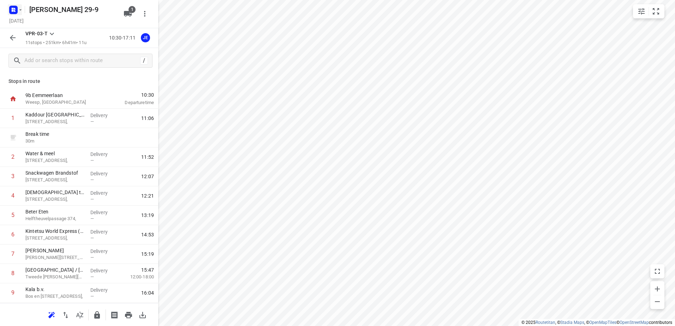
click at [20, 10] on icon "button" at bounding box center [20, 9] width 2 height 1
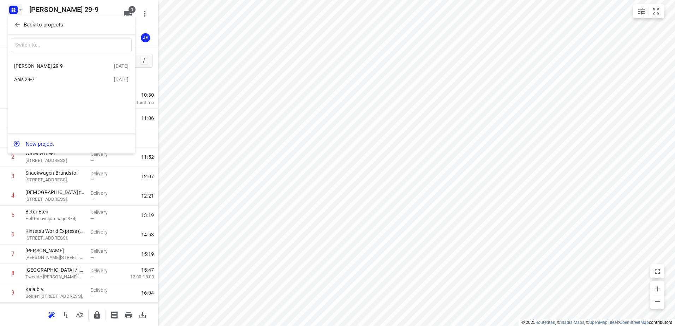
click at [8, 315] on div at bounding box center [337, 163] width 675 height 326
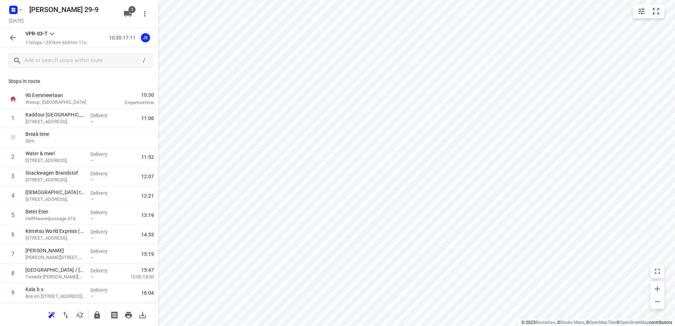
click at [12, 37] on icon "button" at bounding box center [12, 38] width 8 height 8
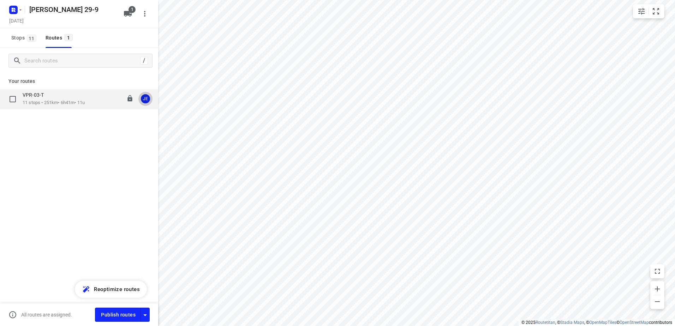
click at [150, 99] on div "JE" at bounding box center [145, 98] width 9 height 9
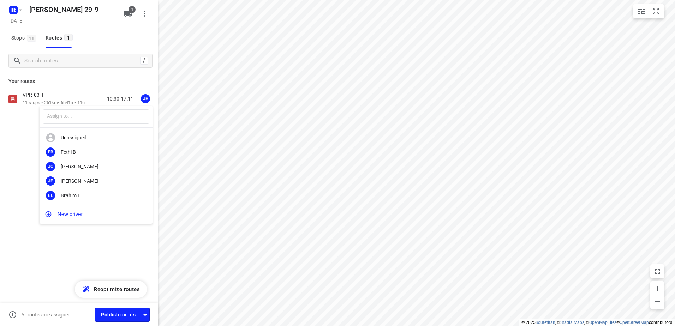
click at [28, 225] on div at bounding box center [337, 163] width 675 height 326
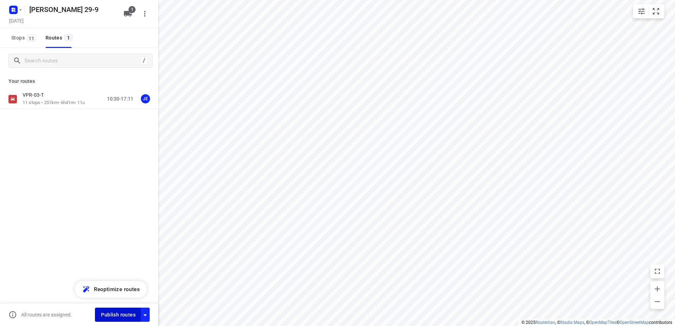
click at [116, 316] on span "Publish routes" at bounding box center [118, 315] width 35 height 9
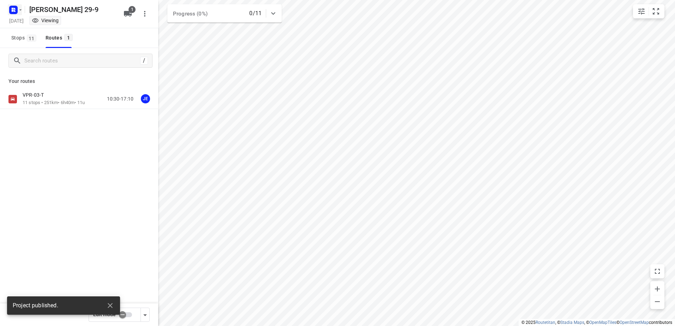
click at [20, 11] on icon "button" at bounding box center [21, 10] width 6 height 6
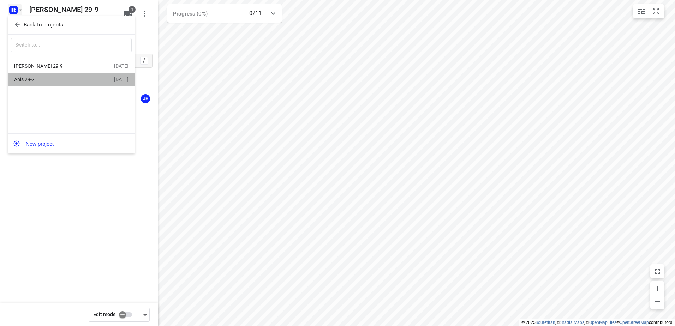
click at [28, 80] on div "Anis 29-7" at bounding box center [54, 80] width 81 height 6
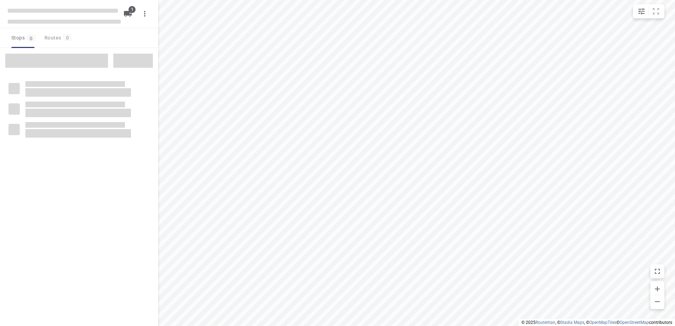
type input "distance"
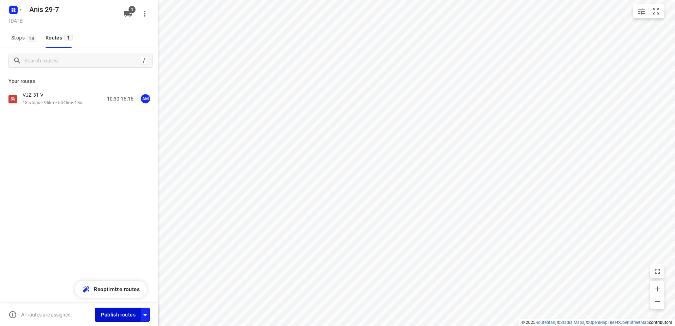
click at [121, 315] on span "Publish routes" at bounding box center [118, 315] width 35 height 9
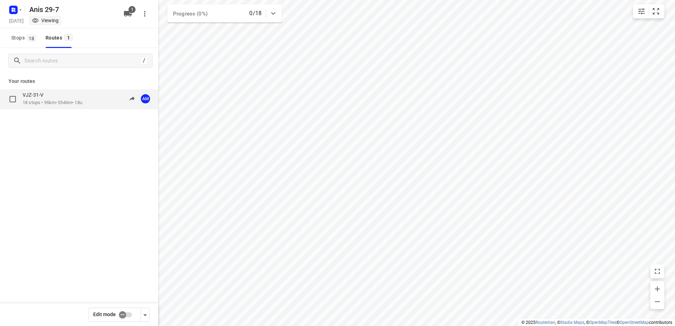
click at [58, 95] on div "VJZ-31-V" at bounding box center [53, 96] width 60 height 8
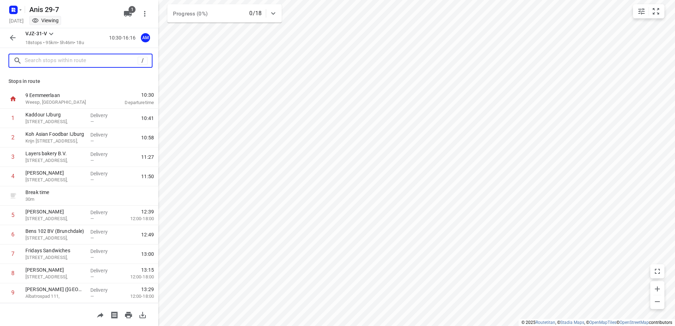
click at [58, 62] on input "text" at bounding box center [81, 60] width 113 height 11
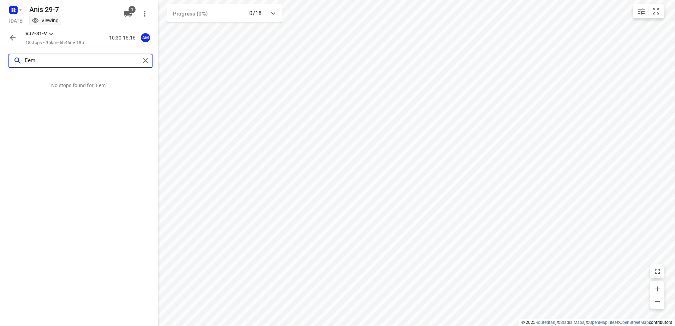
type input "Eem"
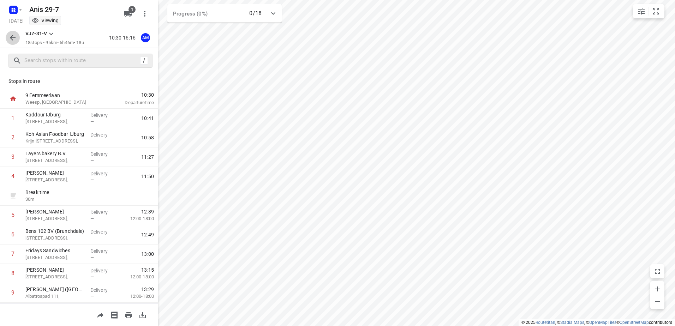
click at [12, 38] on icon "button" at bounding box center [13, 38] width 6 height 6
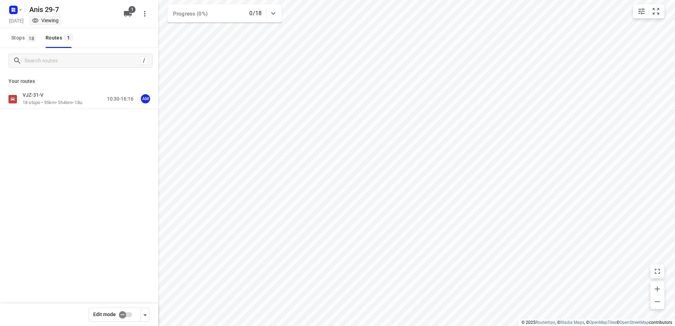
click at [126, 314] on input "checkbox" at bounding box center [122, 314] width 40 height 13
checkbox input "true"
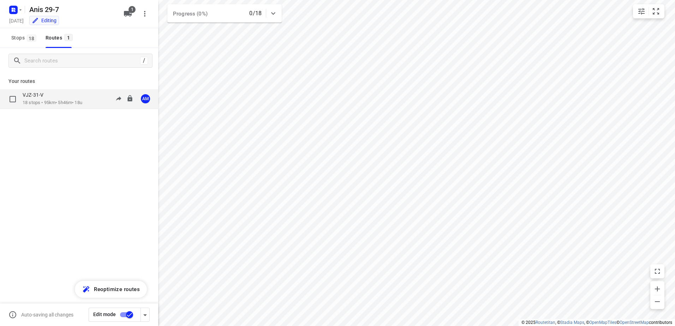
click at [61, 104] on p "18 stops • 95km • 5h46m • 18u" at bounding box center [53, 103] width 60 height 7
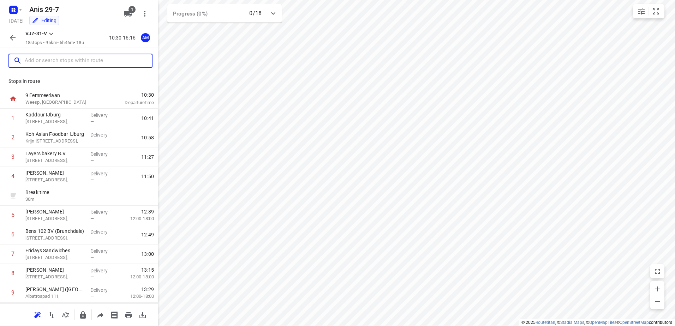
click at [71, 55] on input "text" at bounding box center [88, 60] width 127 height 11
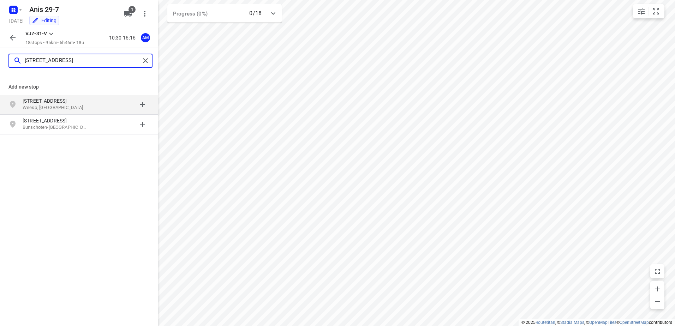
type input "[STREET_ADDRESS]"
click at [33, 105] on p "Weesp, [GEOGRAPHIC_DATA]" at bounding box center [55, 108] width 65 height 7
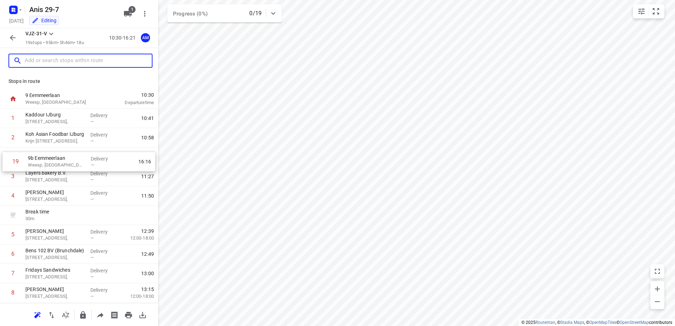
drag, startPoint x: 56, startPoint y: 278, endPoint x: 59, endPoint y: 162, distance: 115.5
click at [59, 162] on div "1 Kaddour IJburg [STREET_ADDRESS], Delivery — 10:41 2 Koh Asian Foodbar IJburg …" at bounding box center [79, 303] width 158 height 389
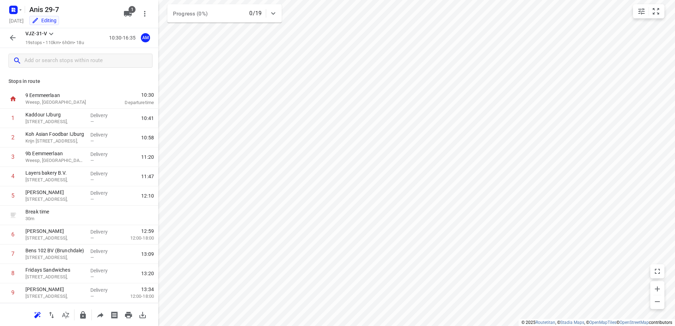
click at [11, 38] on icon "button" at bounding box center [13, 38] width 6 height 6
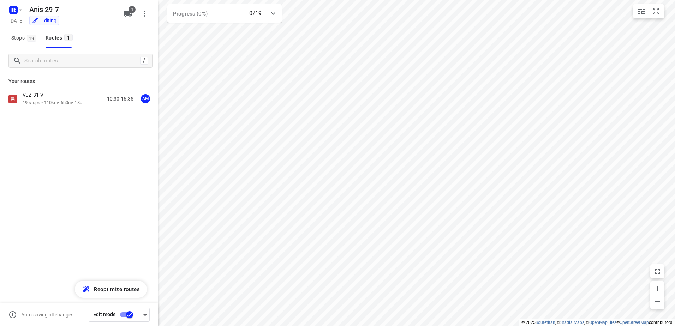
click at [123, 316] on input "checkbox" at bounding box center [129, 314] width 40 height 13
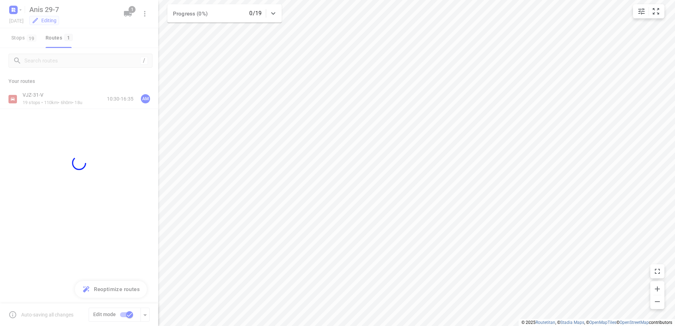
checkbox input "false"
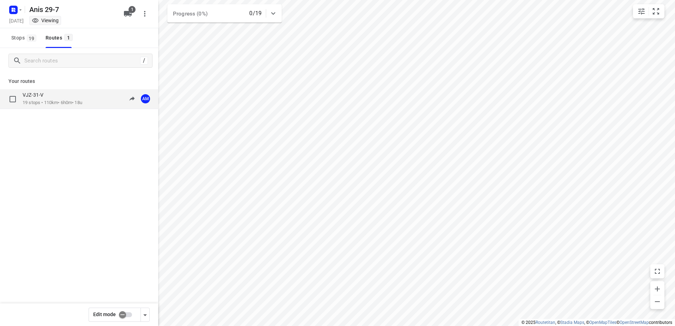
click at [49, 98] on div "VJZ-31-V" at bounding box center [53, 96] width 60 height 8
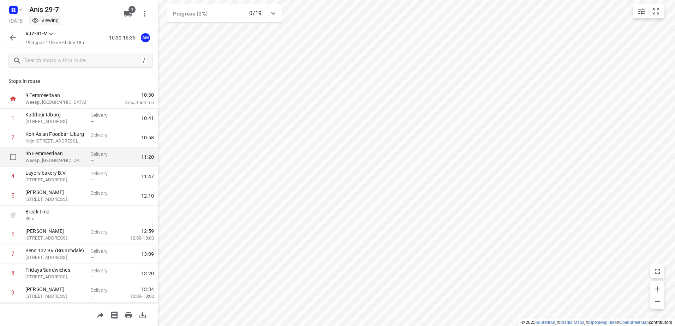
click at [54, 154] on p "9b Eemmeerlaan" at bounding box center [54, 153] width 59 height 7
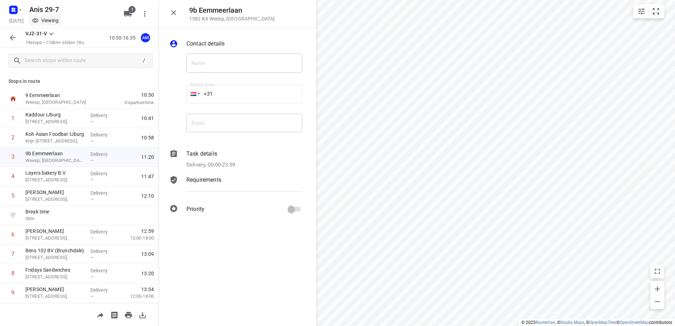
click at [14, 39] on icon "button" at bounding box center [12, 38] width 8 height 8
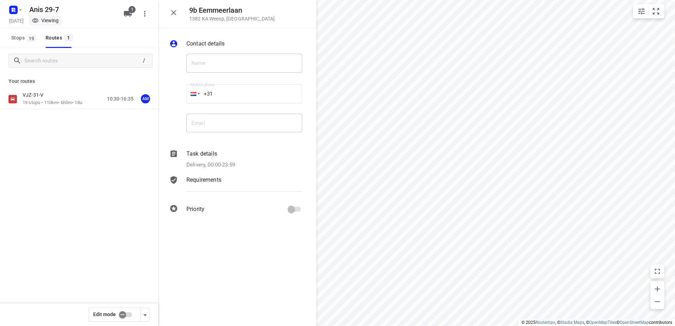
click at [126, 314] on input "checkbox" at bounding box center [122, 314] width 40 height 13
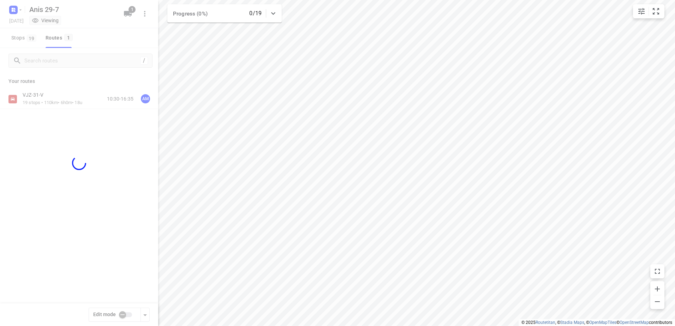
checkbox input "true"
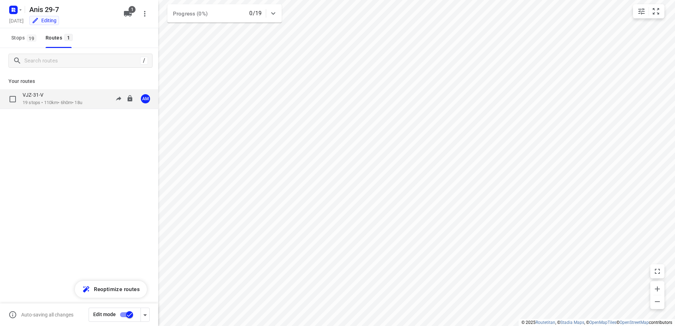
click at [46, 99] on div "VJZ-31-V" at bounding box center [53, 96] width 60 height 8
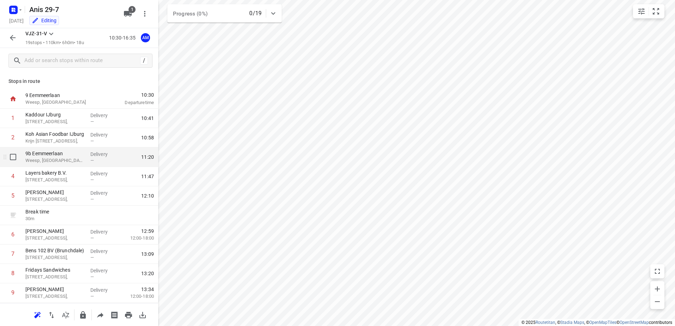
click at [51, 156] on p "9b Eemmeerlaan" at bounding box center [54, 153] width 59 height 7
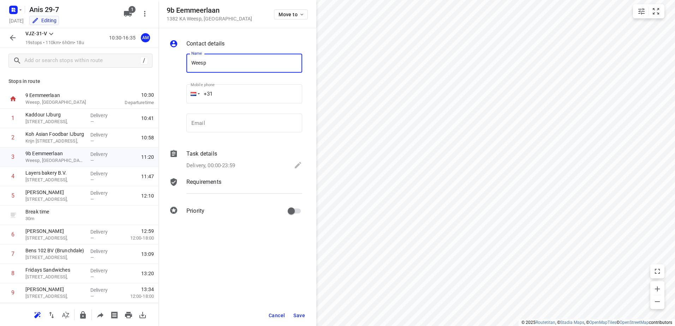
click at [193, 60] on input "Weesp" at bounding box center [245, 63] width 116 height 19
type input "Kaddour Weesp"
click at [298, 313] on span "Save" at bounding box center [300, 316] width 12 height 6
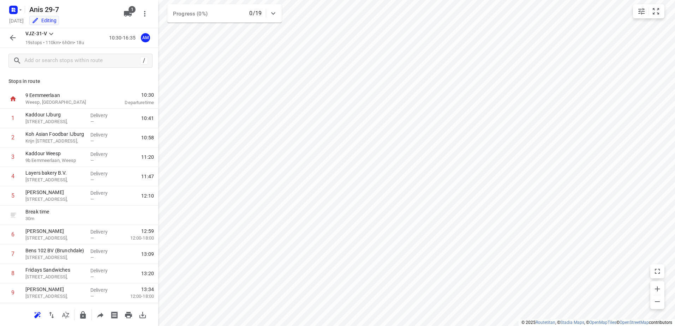
click at [11, 35] on icon "button" at bounding box center [12, 38] width 8 height 8
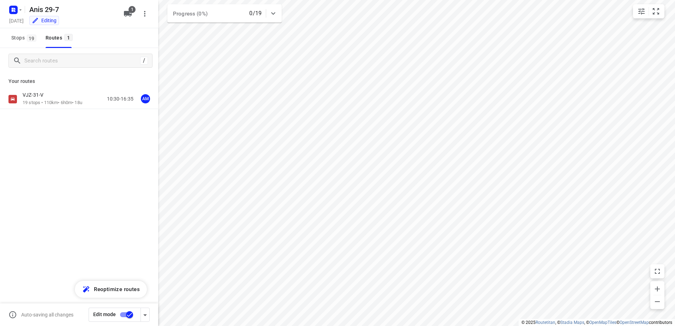
click at [123, 313] on input "checkbox" at bounding box center [129, 314] width 40 height 13
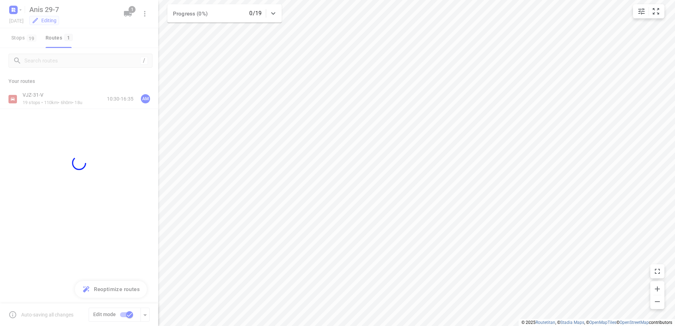
checkbox input "false"
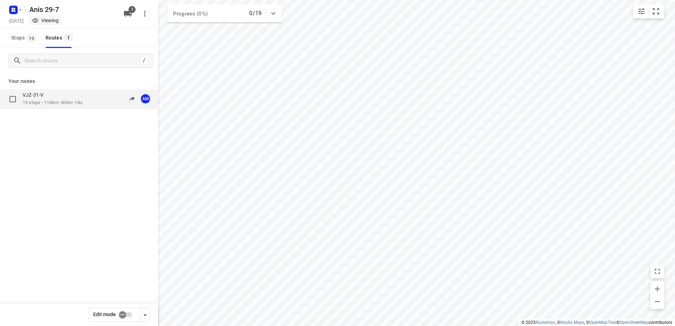
click at [43, 102] on p "19 stops • 110km • 6h0m • 18u" at bounding box center [53, 103] width 60 height 7
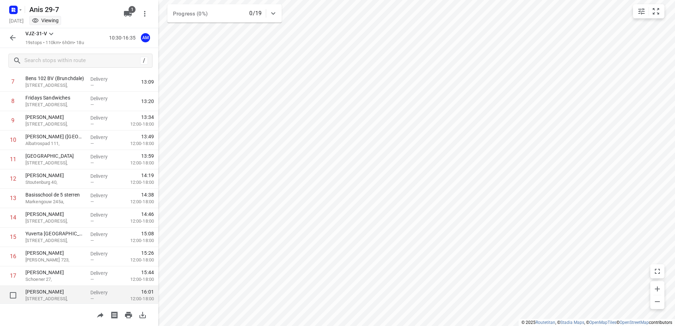
scroll to position [142, 0]
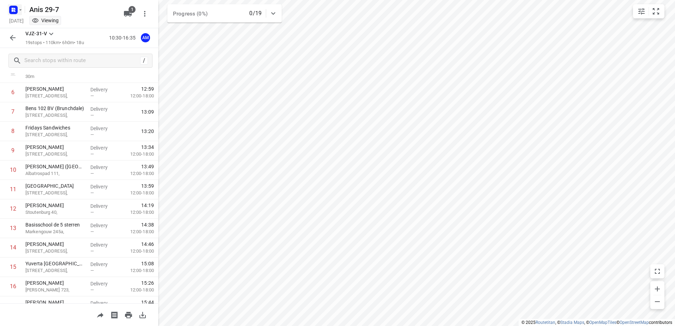
click at [20, 12] on icon "button" at bounding box center [21, 10] width 6 height 6
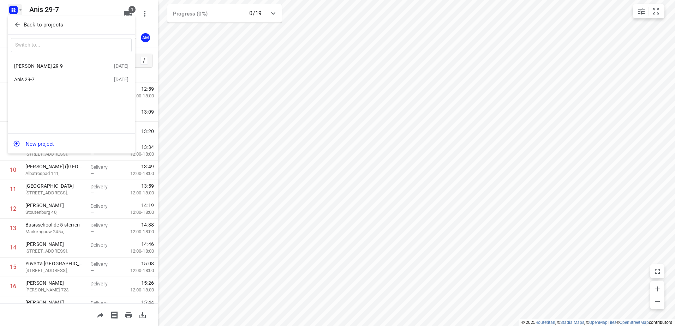
click at [34, 66] on div "[PERSON_NAME] 29-9" at bounding box center [54, 66] width 81 height 6
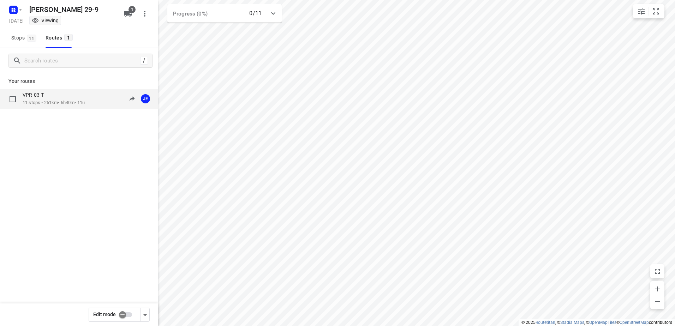
click at [46, 103] on p "11 stops • 251km • 6h40m • 11u" at bounding box center [54, 103] width 62 height 7
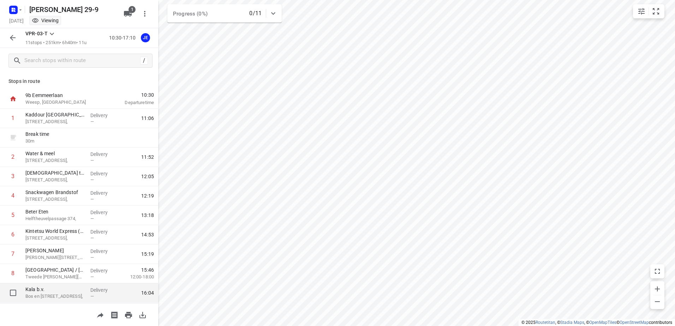
scroll to position [58, 0]
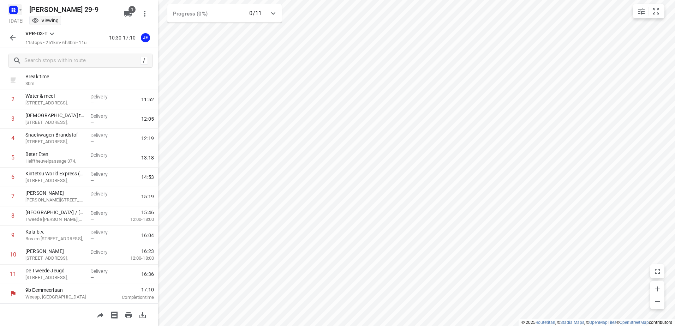
click at [21, 12] on icon "button" at bounding box center [21, 10] width 6 height 6
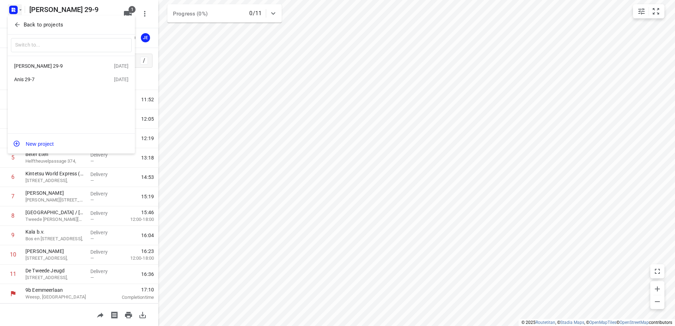
click at [25, 81] on div "Anis 29-7" at bounding box center [54, 80] width 81 height 6
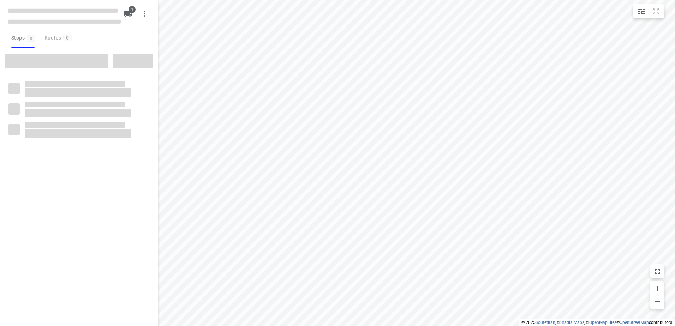
type input "distance"
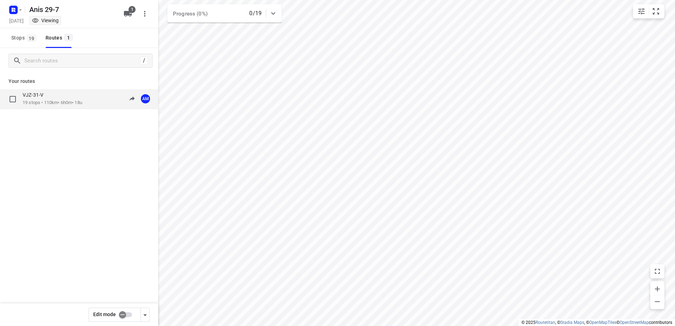
click at [40, 100] on p "19 stops • 110km • 6h0m • 18u" at bounding box center [53, 103] width 60 height 7
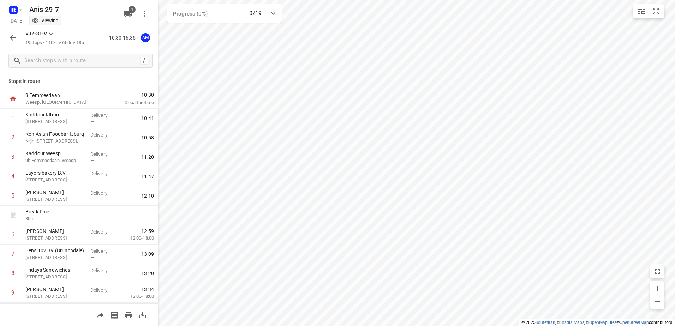
click at [11, 39] on icon "button" at bounding box center [13, 38] width 6 height 6
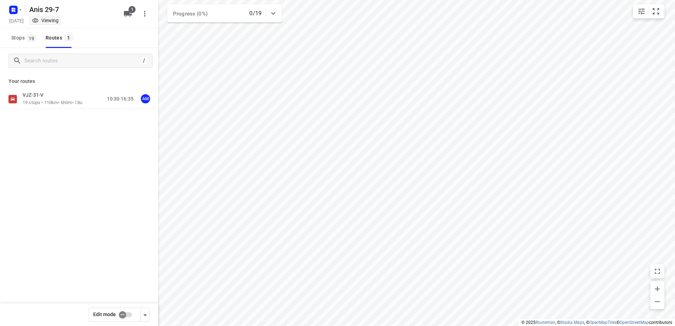
click at [125, 313] on input "checkbox" at bounding box center [122, 314] width 40 height 13
checkbox input "true"
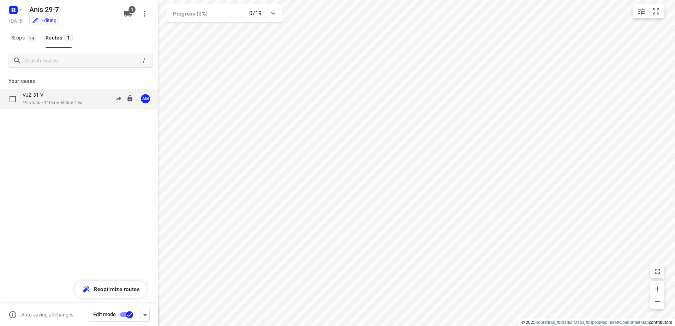
click at [46, 100] on p "19 stops • 110km • 6h0m • 18u" at bounding box center [53, 103] width 60 height 7
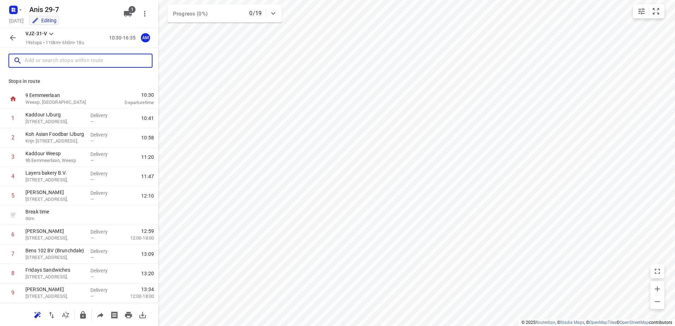
click at [51, 59] on input "text" at bounding box center [88, 60] width 127 height 11
paste input "Eerste Oosterparkstraat"
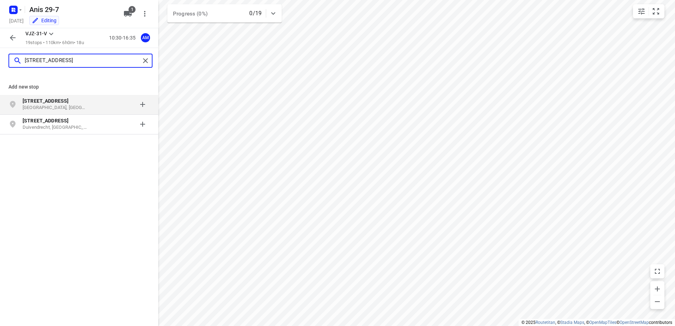
type input "[STREET_ADDRESS]"
click at [69, 104] on b "[STREET_ADDRESS]" at bounding box center [46, 101] width 46 height 6
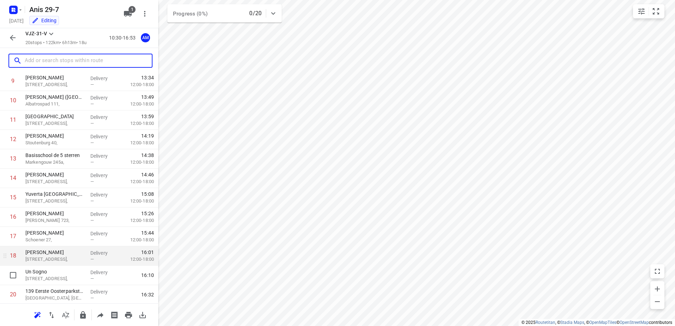
scroll to position [232, 0]
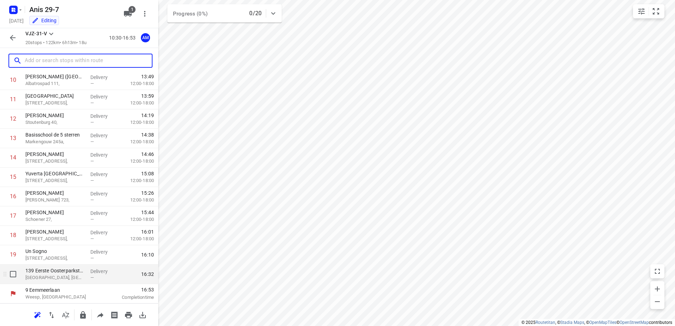
click at [53, 276] on p "[GEOGRAPHIC_DATA], [GEOGRAPHIC_DATA]" at bounding box center [54, 277] width 59 height 7
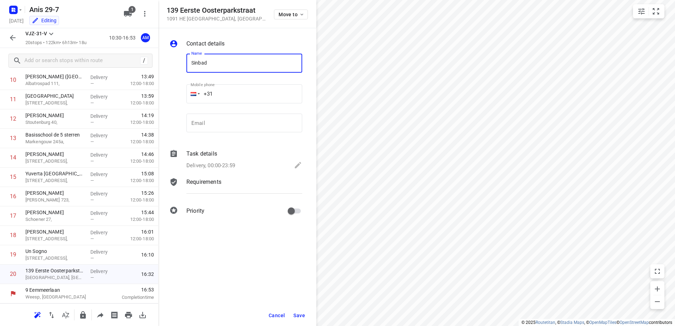
type input "Sinbad"
click at [236, 94] on input "+31" at bounding box center [245, 93] width 116 height 19
click at [299, 311] on button "Save" at bounding box center [299, 315] width 17 height 13
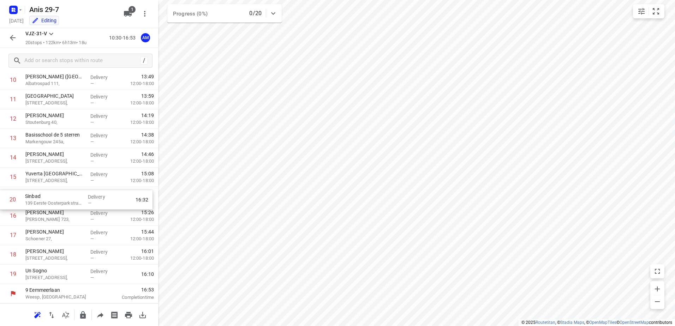
drag, startPoint x: 37, startPoint y: 276, endPoint x: 37, endPoint y: 196, distance: 79.8
click at [37, 196] on div "1 Kaddour IJburg [STREET_ADDRESS], Delivery — 10:41 2 Koh Asian Foodbar IJburg …" at bounding box center [79, 80] width 158 height 408
click at [11, 37] on icon "button" at bounding box center [12, 38] width 8 height 8
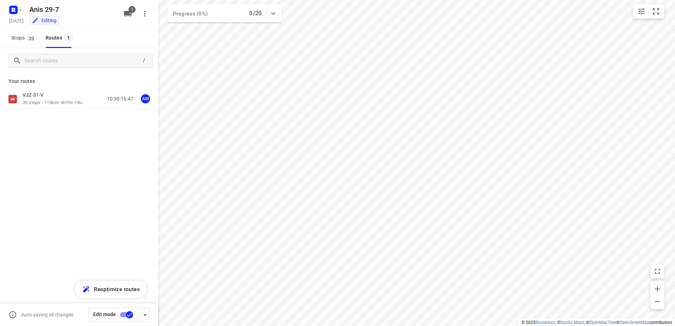
click at [130, 313] on input "checkbox" at bounding box center [129, 314] width 40 height 13
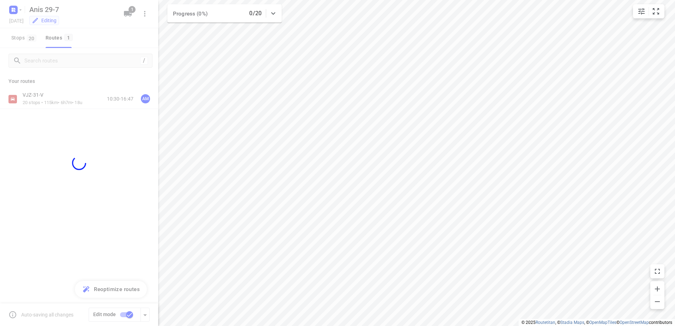
checkbox input "false"
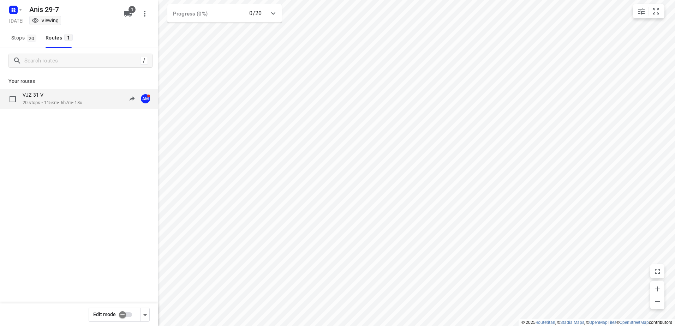
click at [48, 100] on p "20 stops • 115km • 6h7m • 18u" at bounding box center [53, 103] width 60 height 7
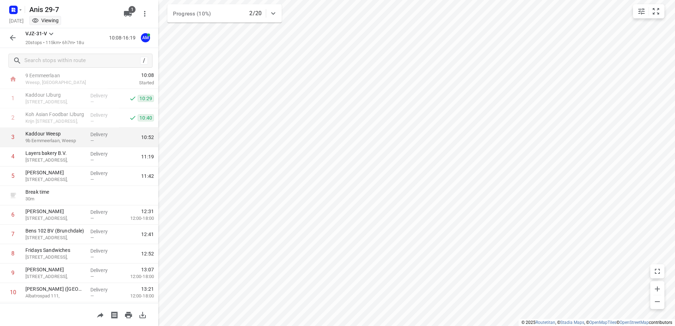
scroll to position [0, 0]
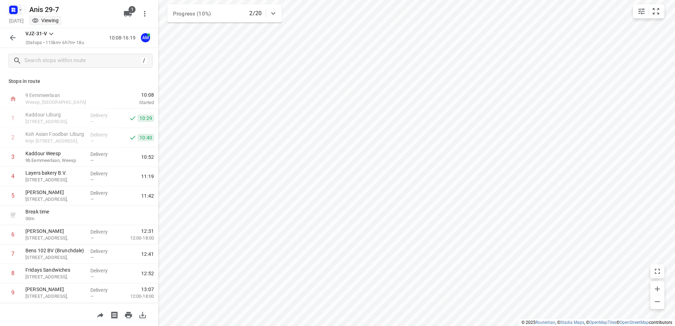
click at [22, 10] on icon "button" at bounding box center [21, 10] width 6 height 6
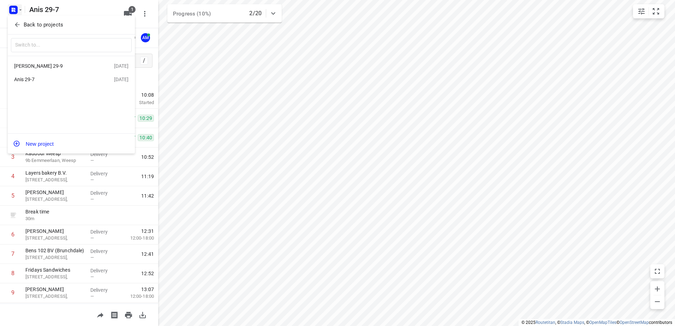
click at [38, 66] on div "[PERSON_NAME] 29-9" at bounding box center [54, 66] width 81 height 6
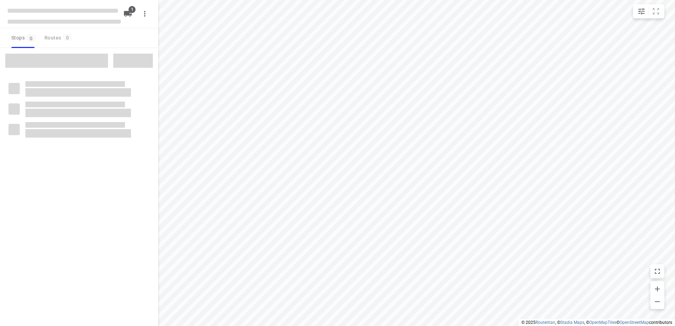
type input "distance"
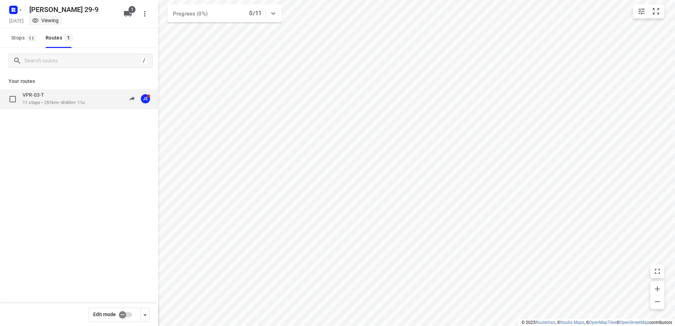
click at [45, 96] on p "VPR-03-T" at bounding box center [35, 95] width 25 height 6
